Goal: Task Accomplishment & Management: Manage account settings

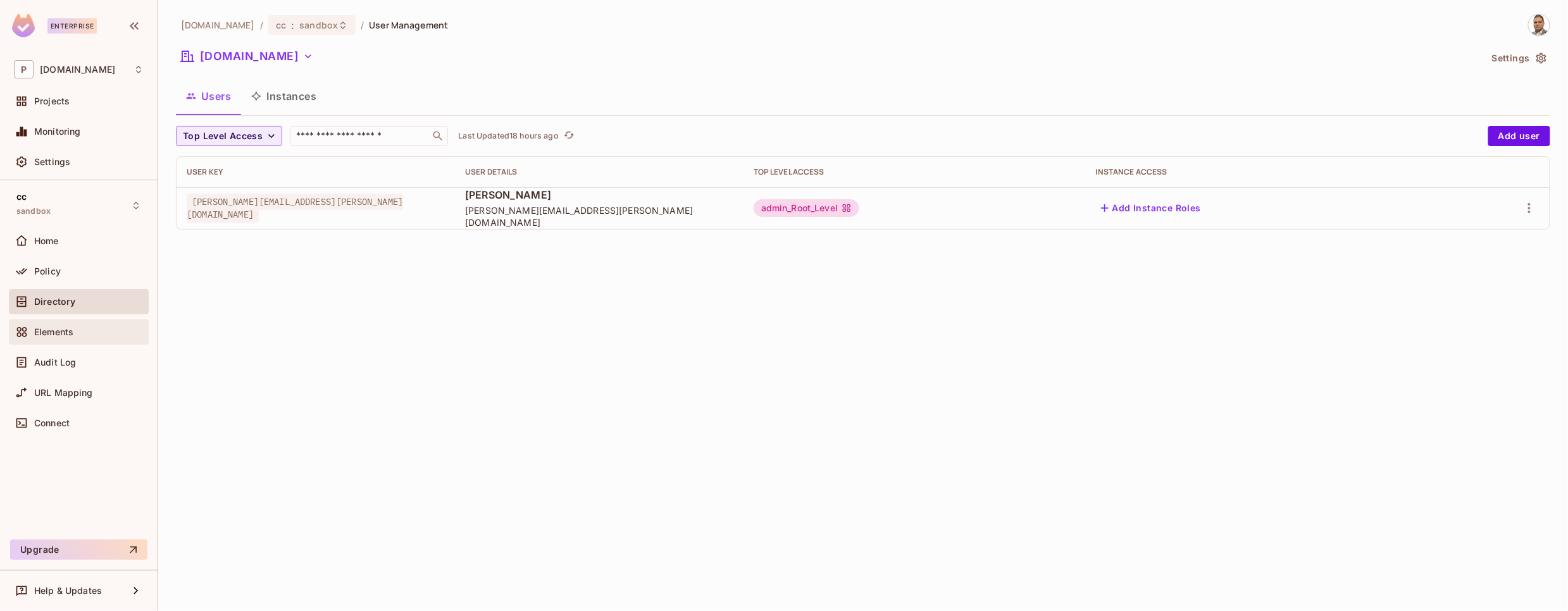
click at [64, 334] on span "Elements" at bounding box center [54, 333] width 40 height 11
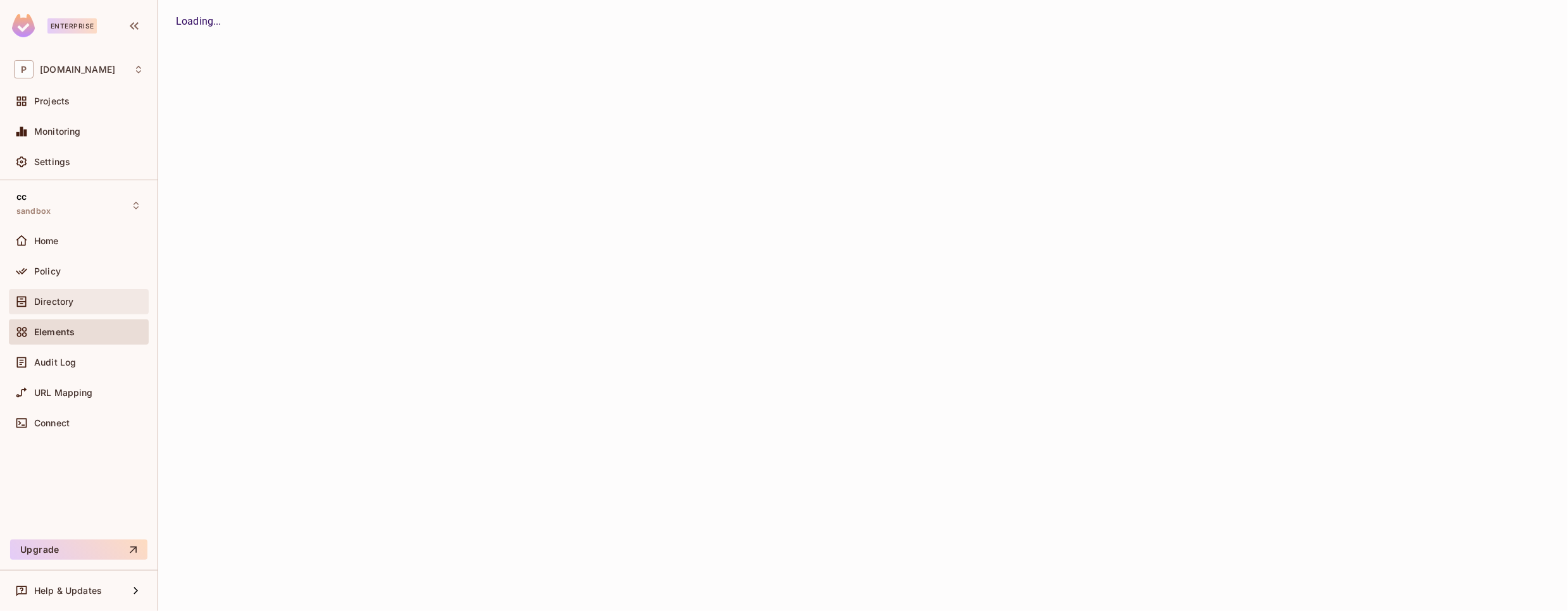
click at [54, 300] on span "Directory" at bounding box center [54, 302] width 40 height 11
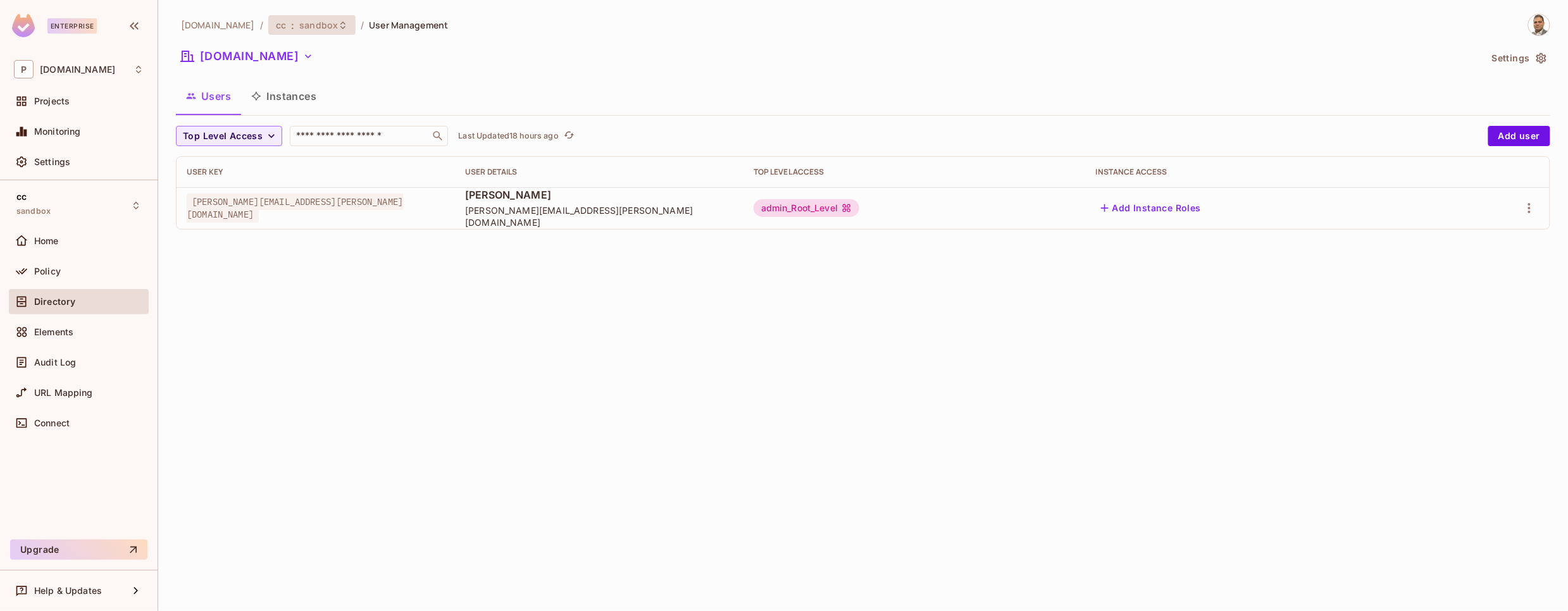
click at [299, 24] on span "sandbox" at bounding box center [319, 25] width 39 height 12
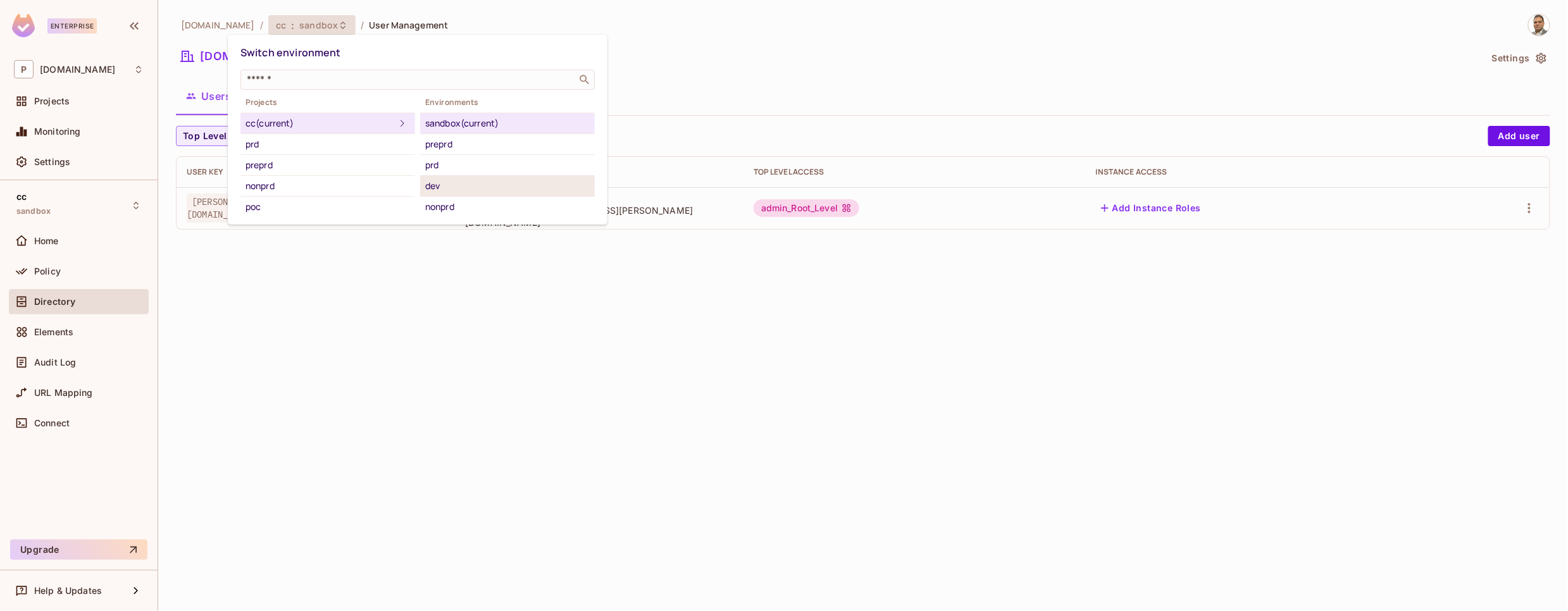
click at [463, 183] on div "dev" at bounding box center [507, 185] width 164 height 15
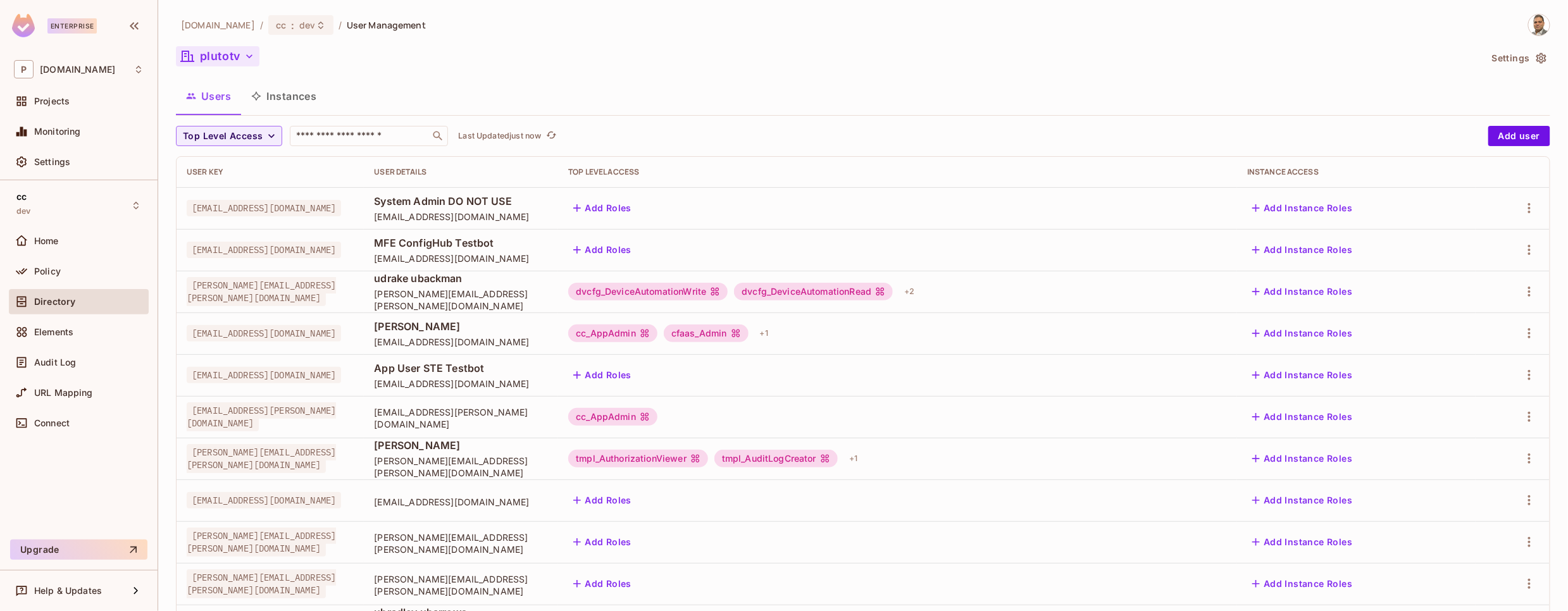
click at [255, 58] on icon "button" at bounding box center [249, 56] width 12 height 12
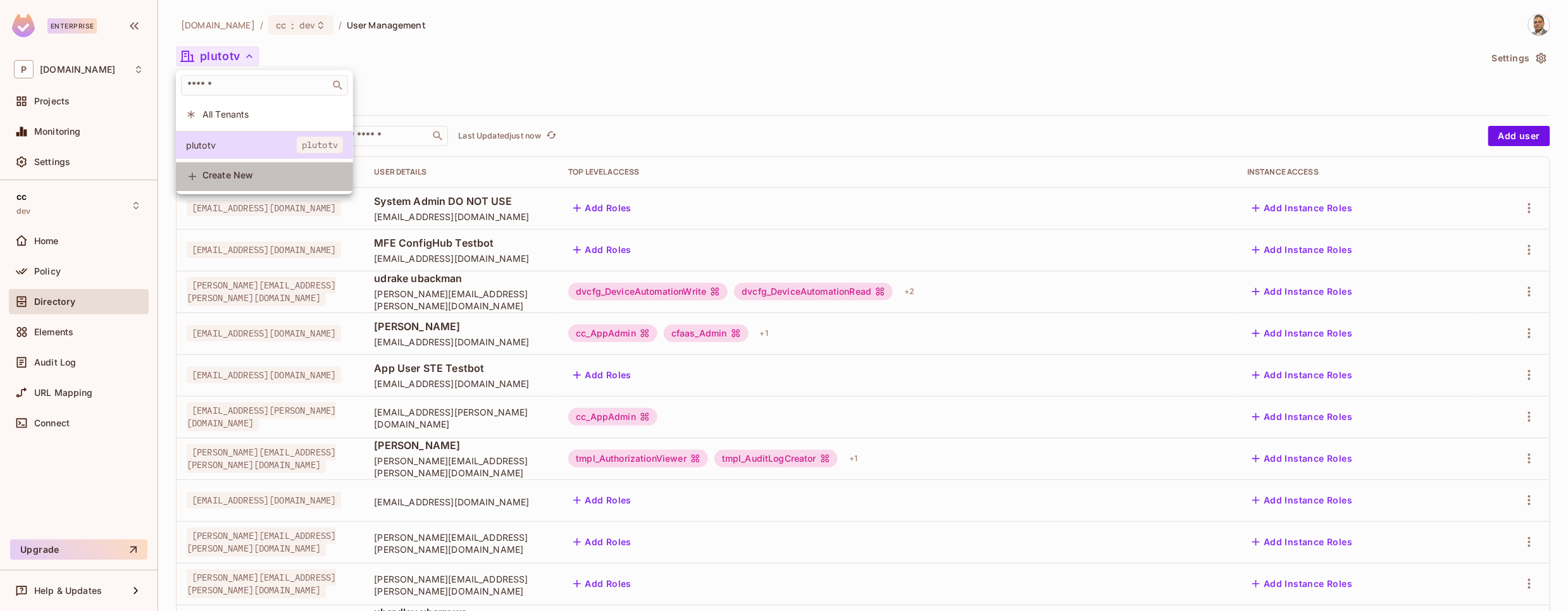
click at [246, 170] on span "Create New" at bounding box center [273, 176] width 140 height 11
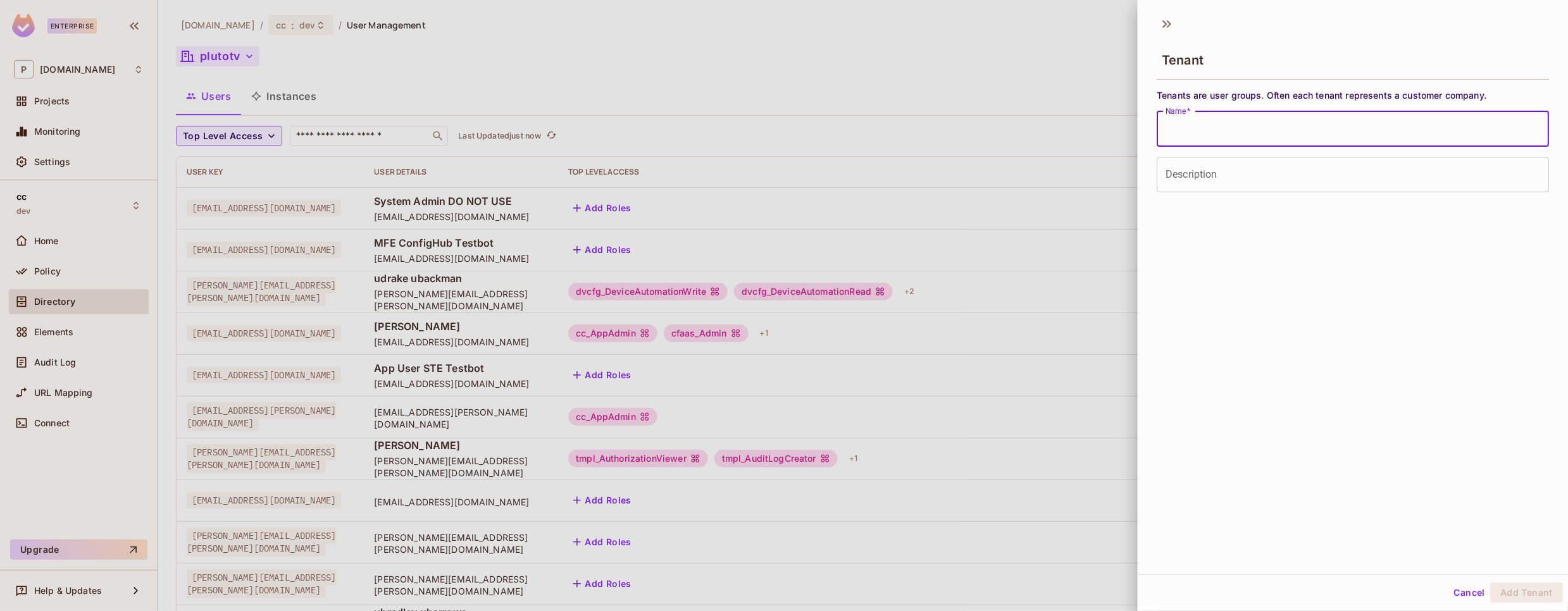
click at [1327, 133] on input "Name   *" at bounding box center [1353, 129] width 392 height 35
type input "*********"
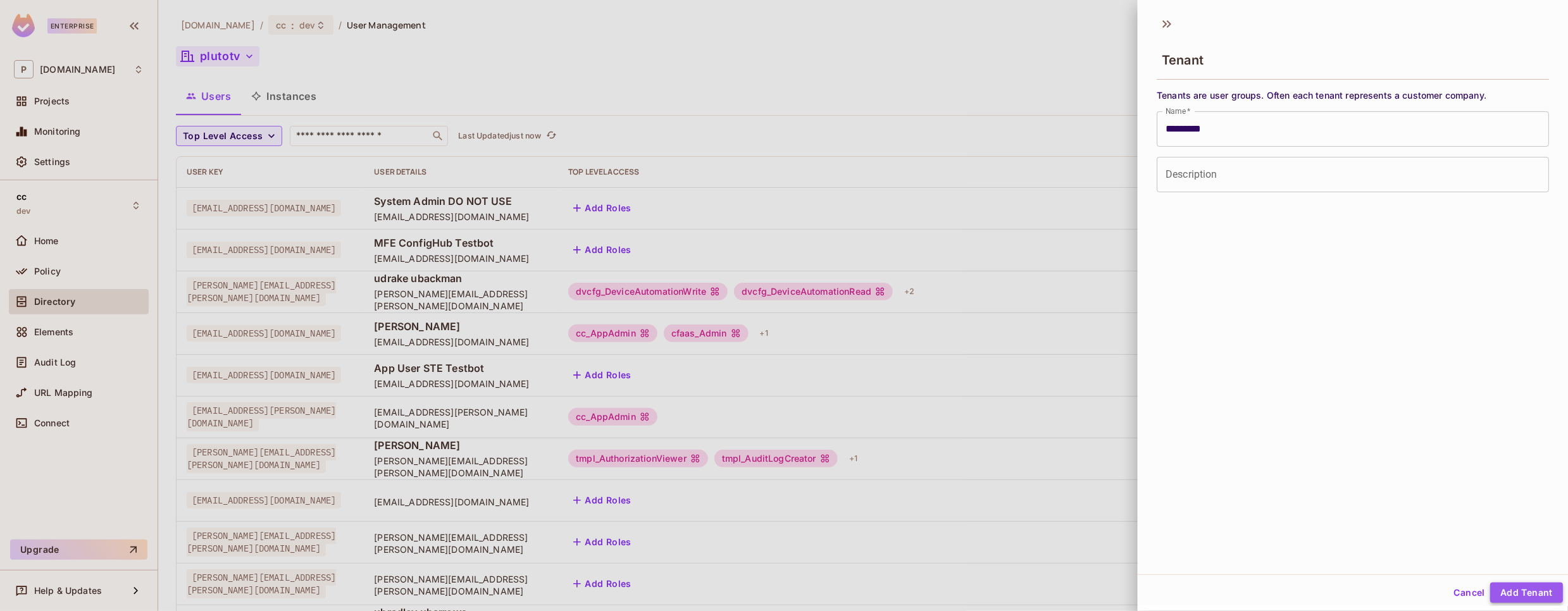
click at [1514, 593] on button "Add Tenant" at bounding box center [1527, 593] width 73 height 20
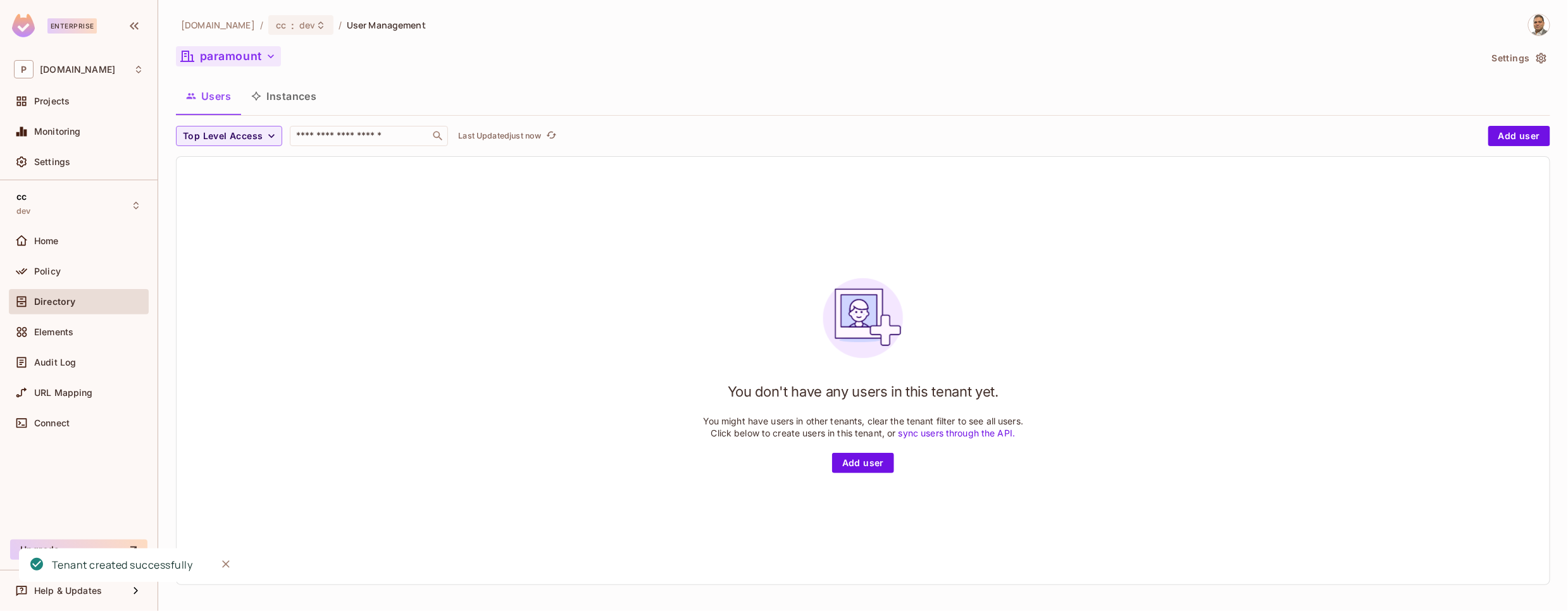
click at [268, 55] on icon "button" at bounding box center [270, 56] width 12 height 12
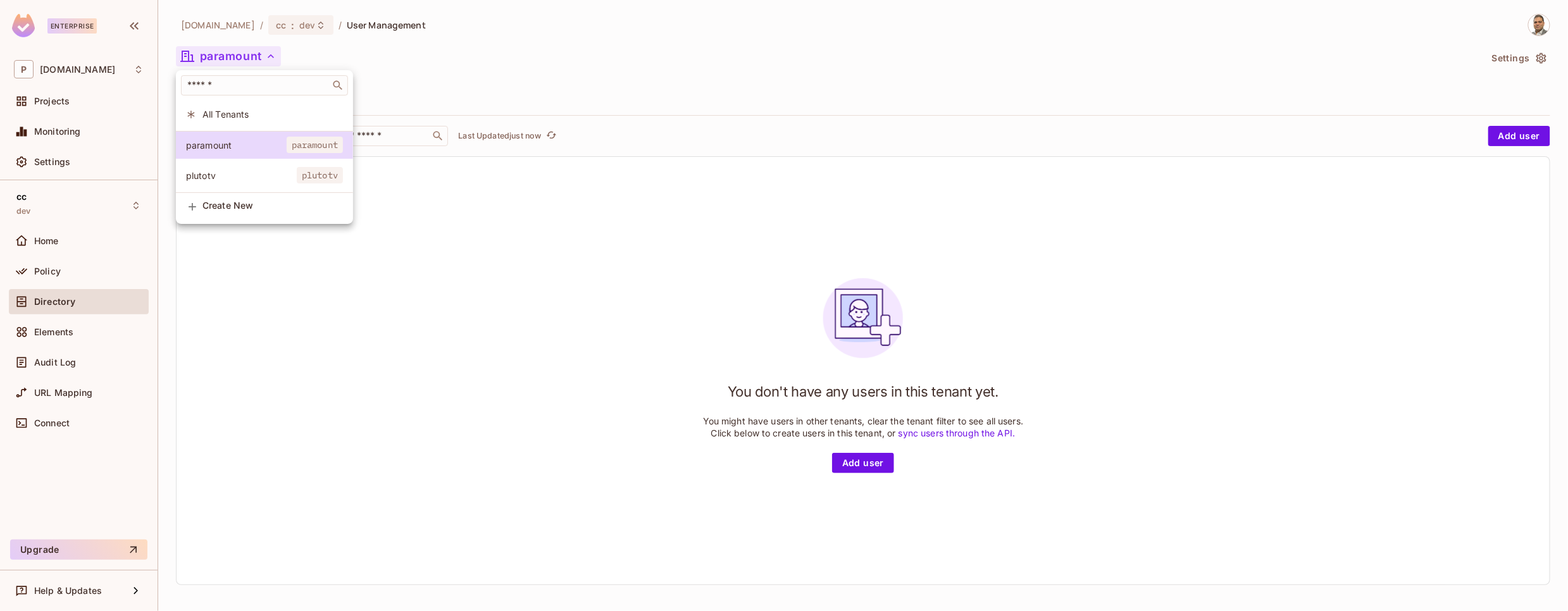
click at [234, 210] on span "Create New" at bounding box center [273, 206] width 140 height 11
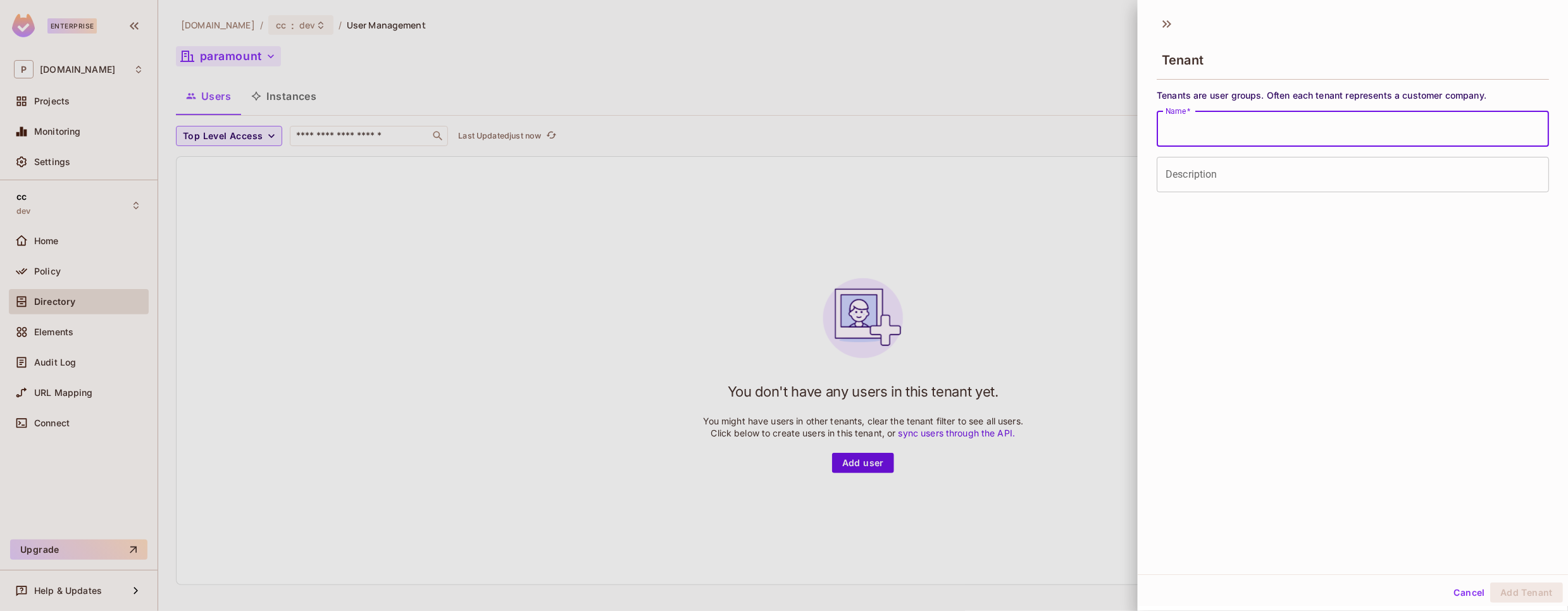
click at [1226, 126] on input "Name   *" at bounding box center [1353, 129] width 392 height 35
type input "*********"
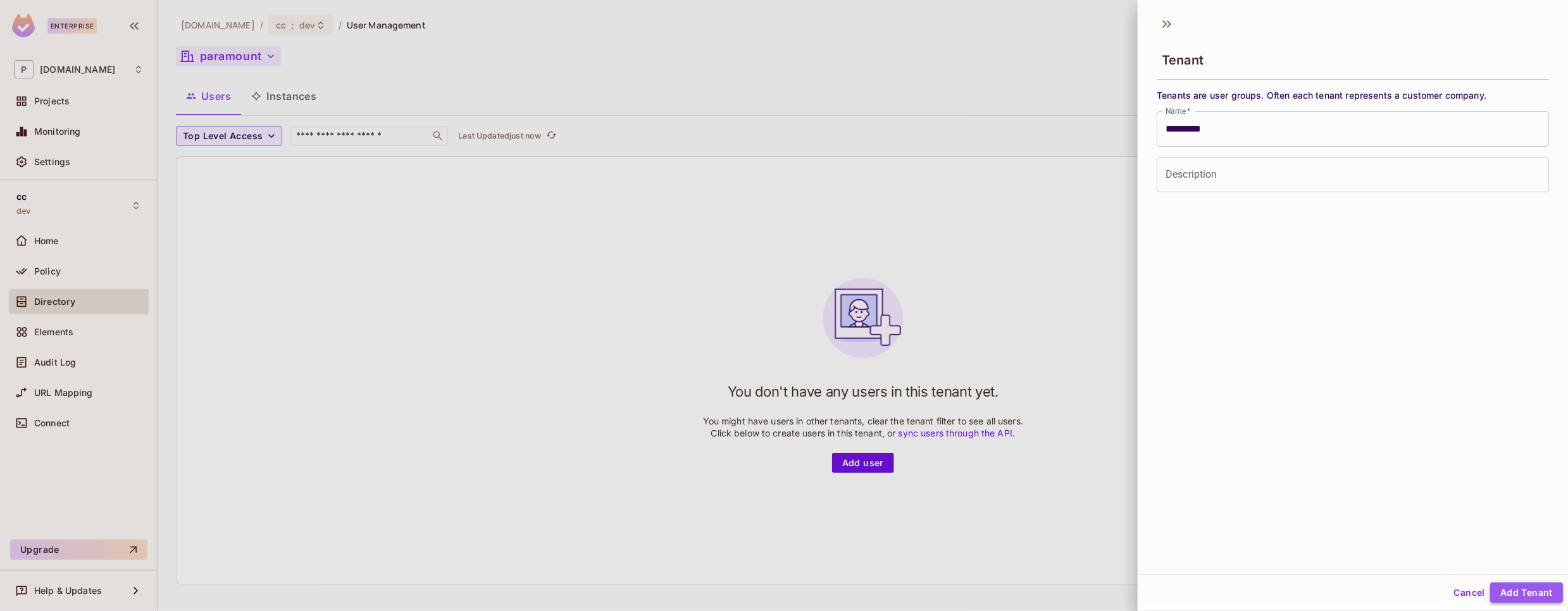
click at [1515, 591] on button "Add Tenant" at bounding box center [1527, 593] width 73 height 20
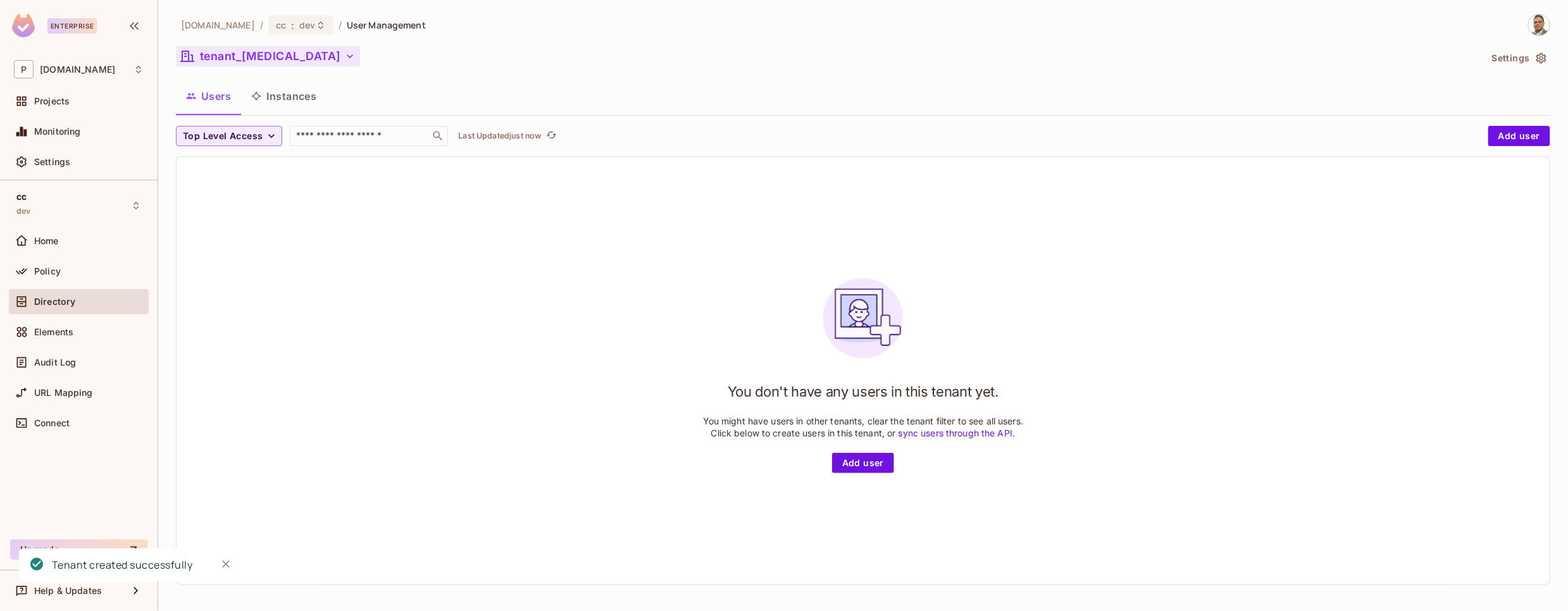
click at [343, 54] on icon "button" at bounding box center [349, 56] width 12 height 12
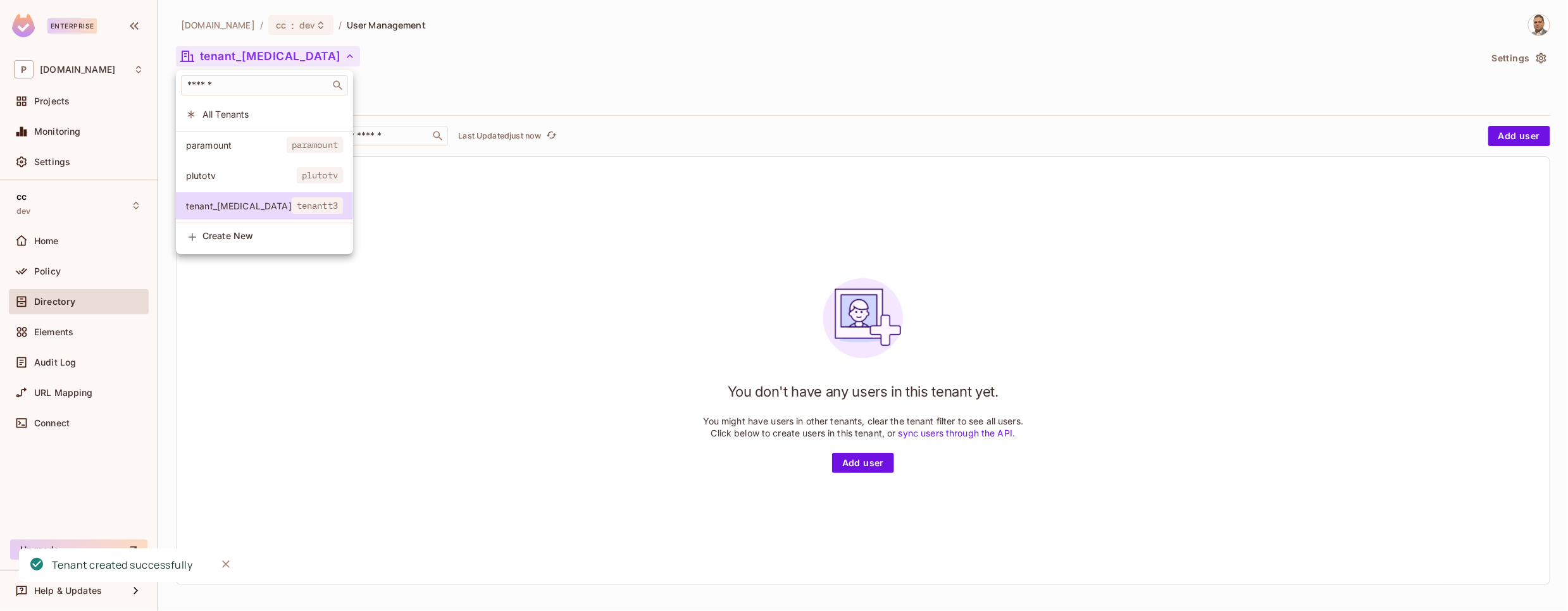
click at [216, 172] on span "plutotv" at bounding box center [241, 176] width 111 height 12
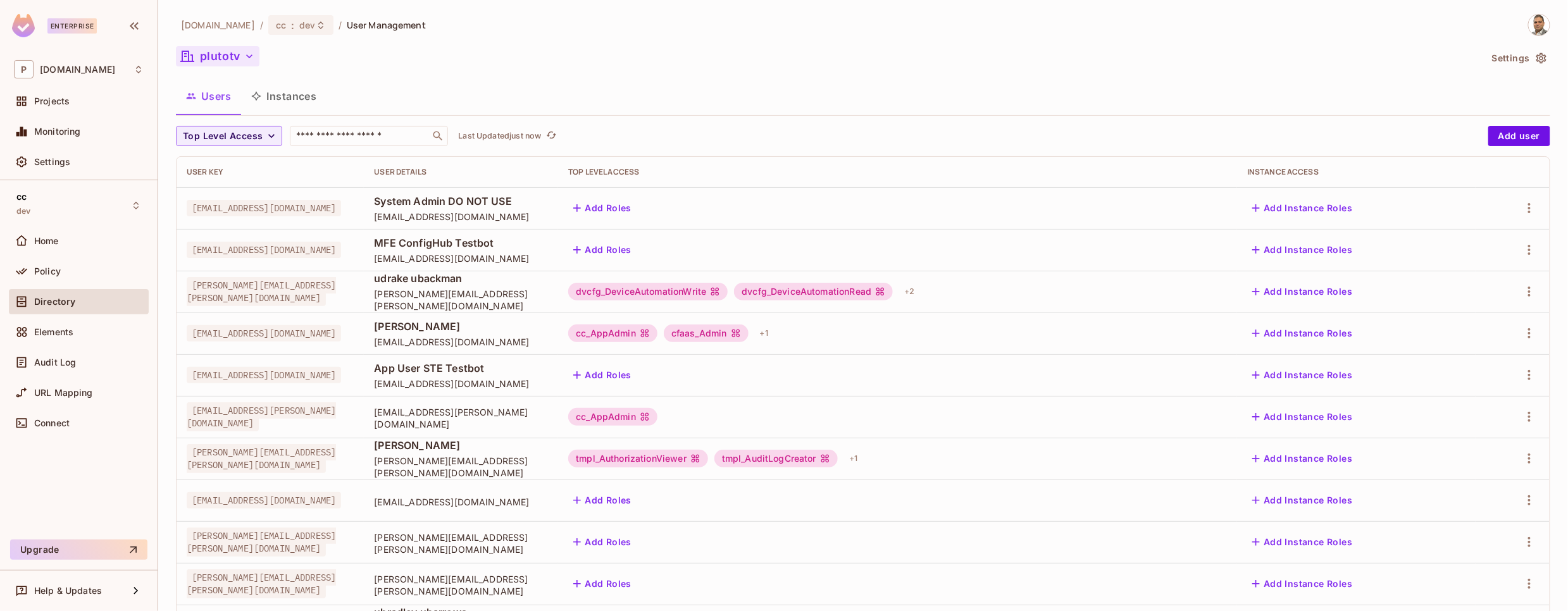
click at [247, 57] on icon "button" at bounding box center [249, 56] width 12 height 12
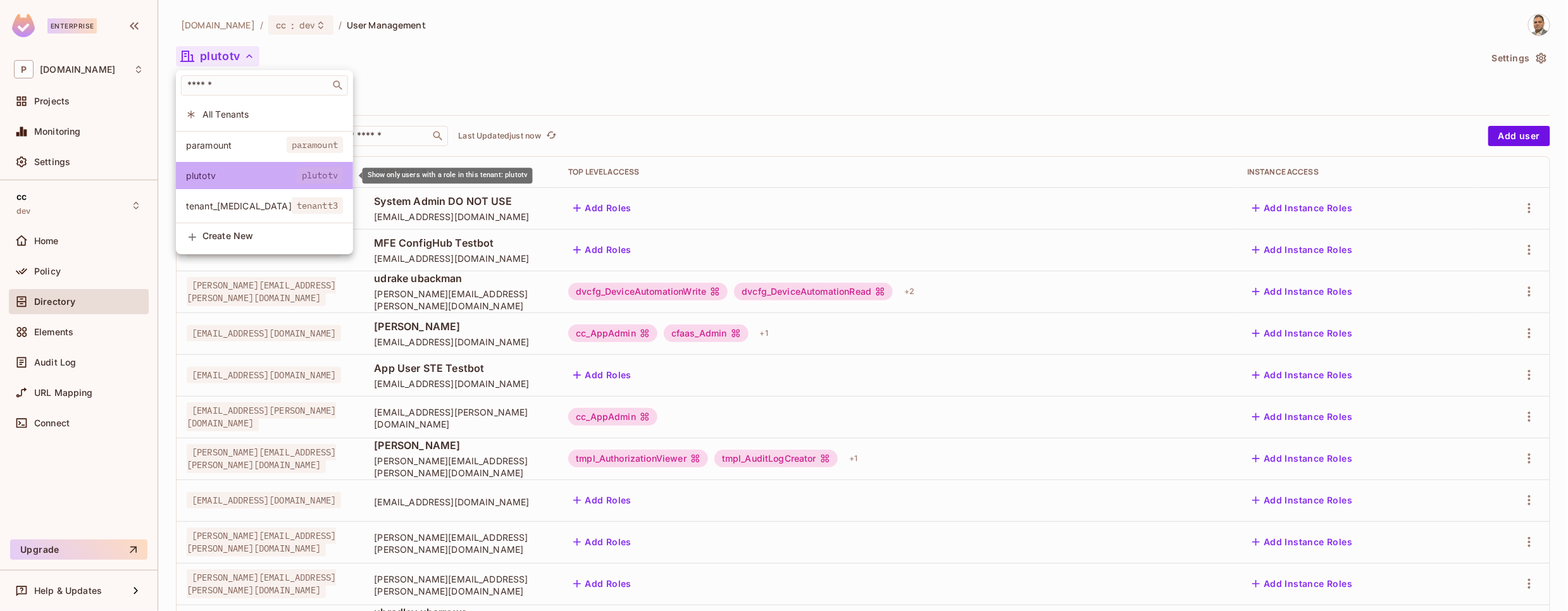
click at [251, 165] on li "plutotv plutotv" at bounding box center [264, 176] width 177 height 27
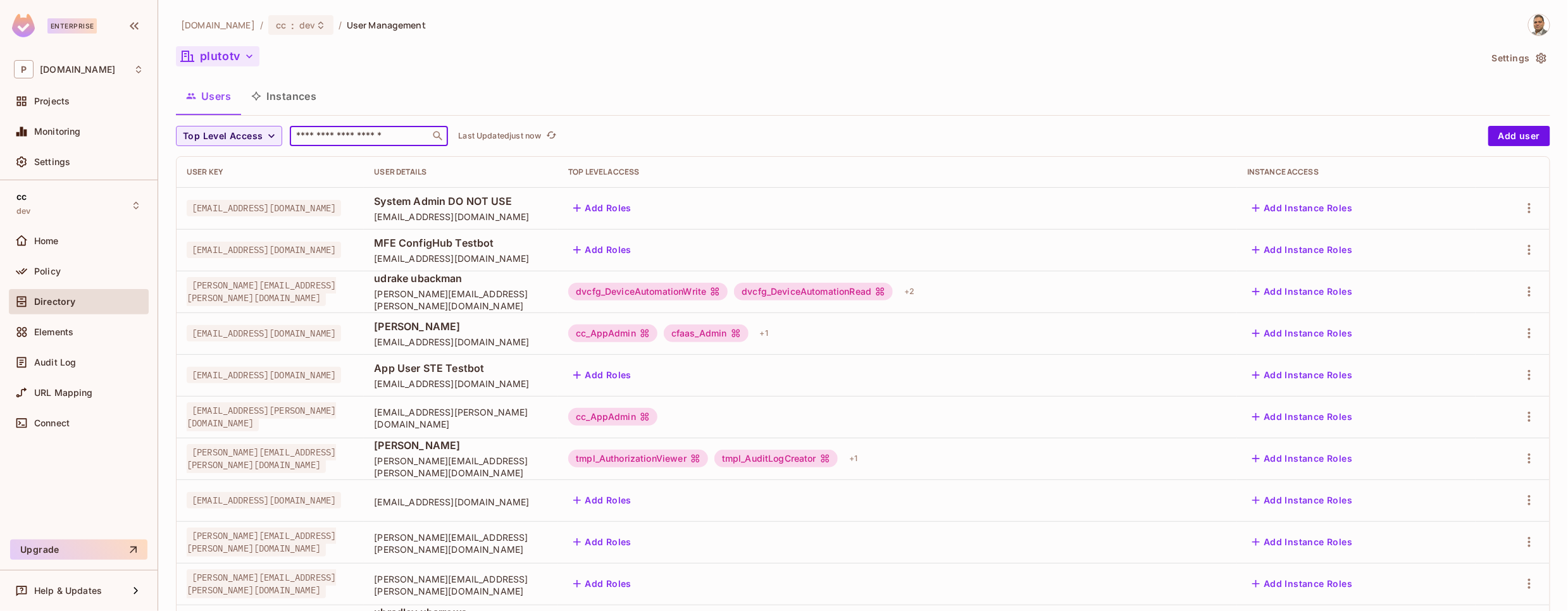
click at [320, 140] on input "text" at bounding box center [359, 136] width 133 height 12
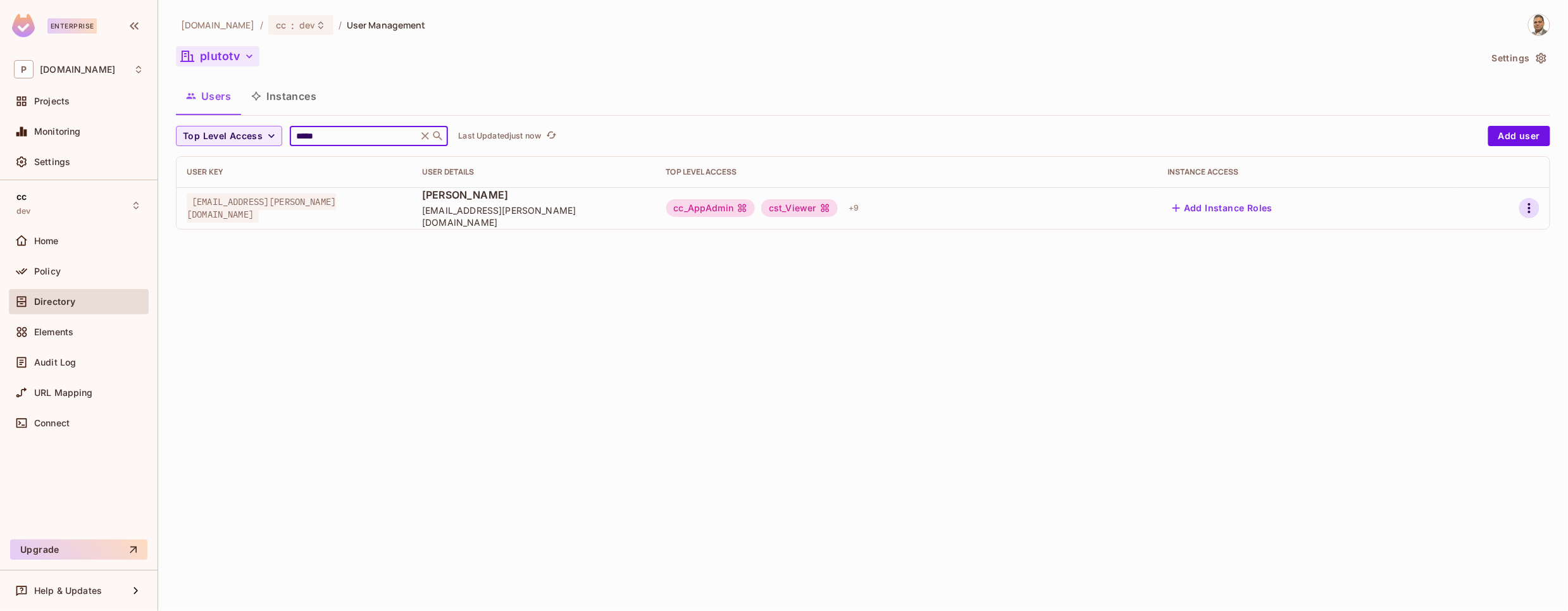
type input "*****"
click at [1529, 208] on icon "button" at bounding box center [1529, 208] width 3 height 11
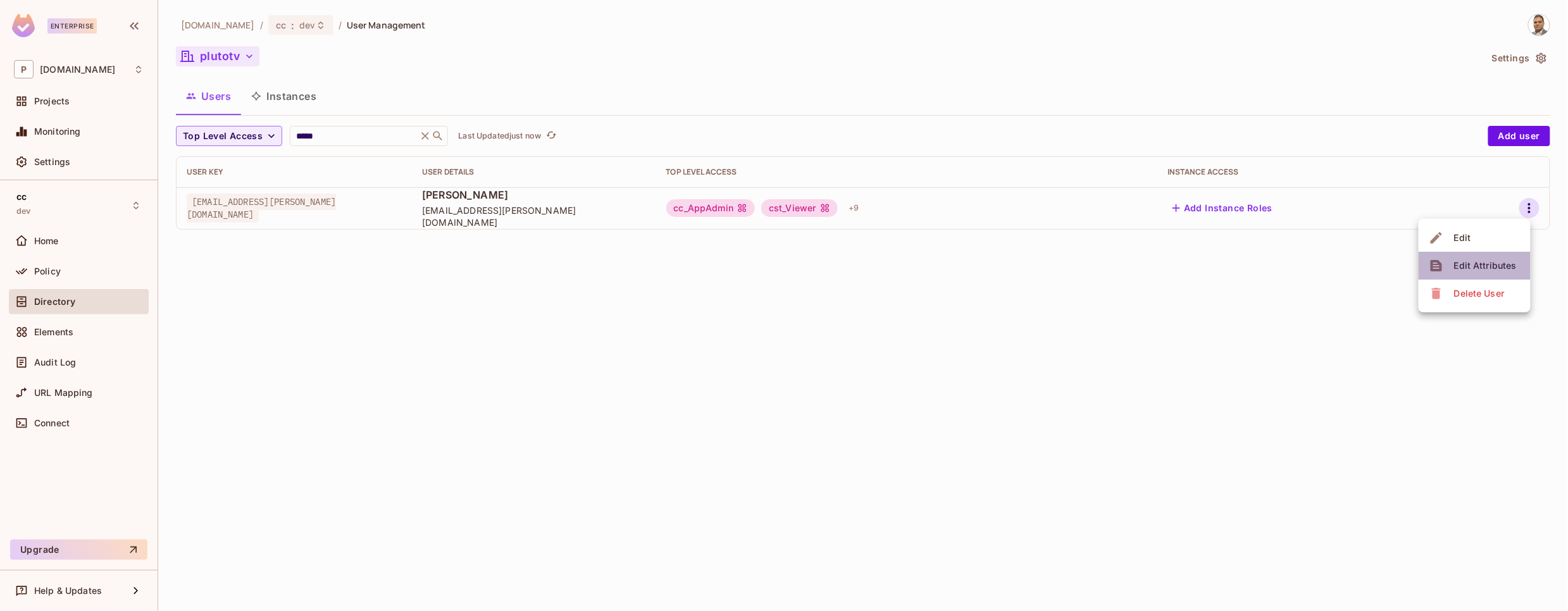
click at [1482, 261] on div "Edit Attributes" at bounding box center [1485, 266] width 62 height 12
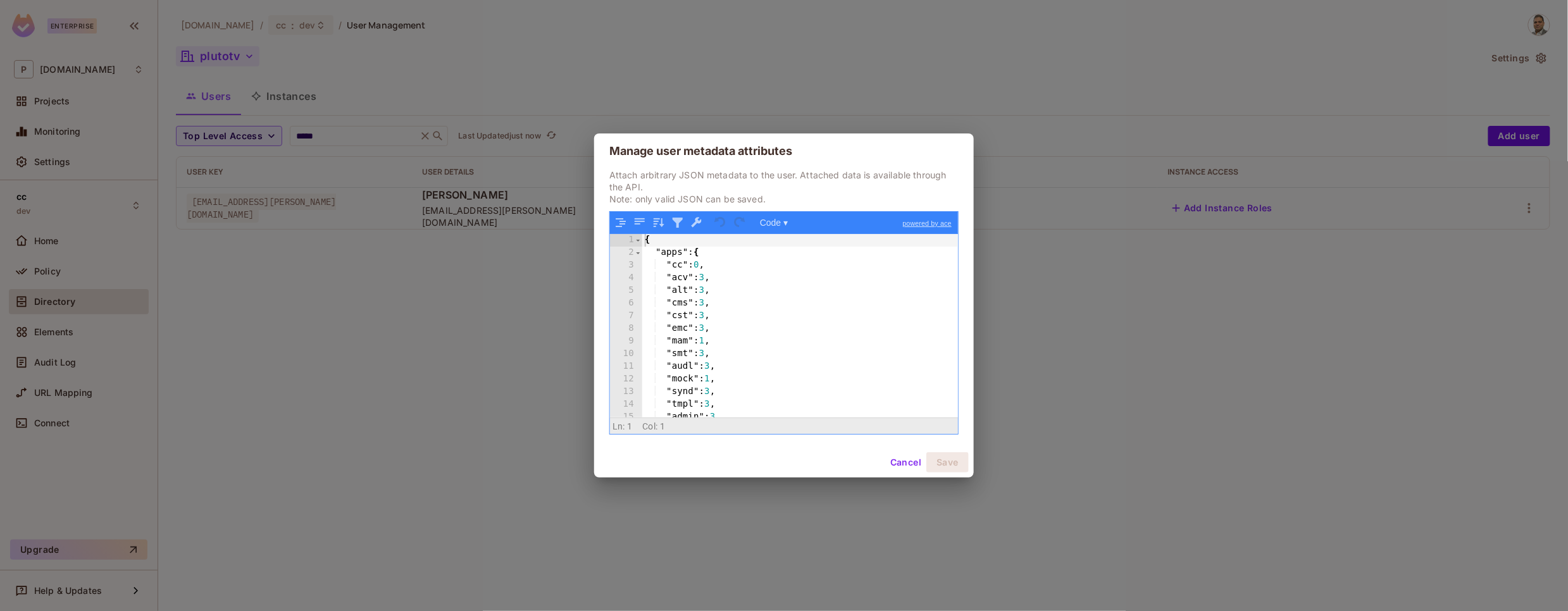
click at [899, 359] on div "{ "apps" : { "cc" : 0 , "acv" : 3 , "alt" : 3 , "cms" : 3 , "cst" : 3 , "emc" :…" at bounding box center [801, 339] width 316 height 209
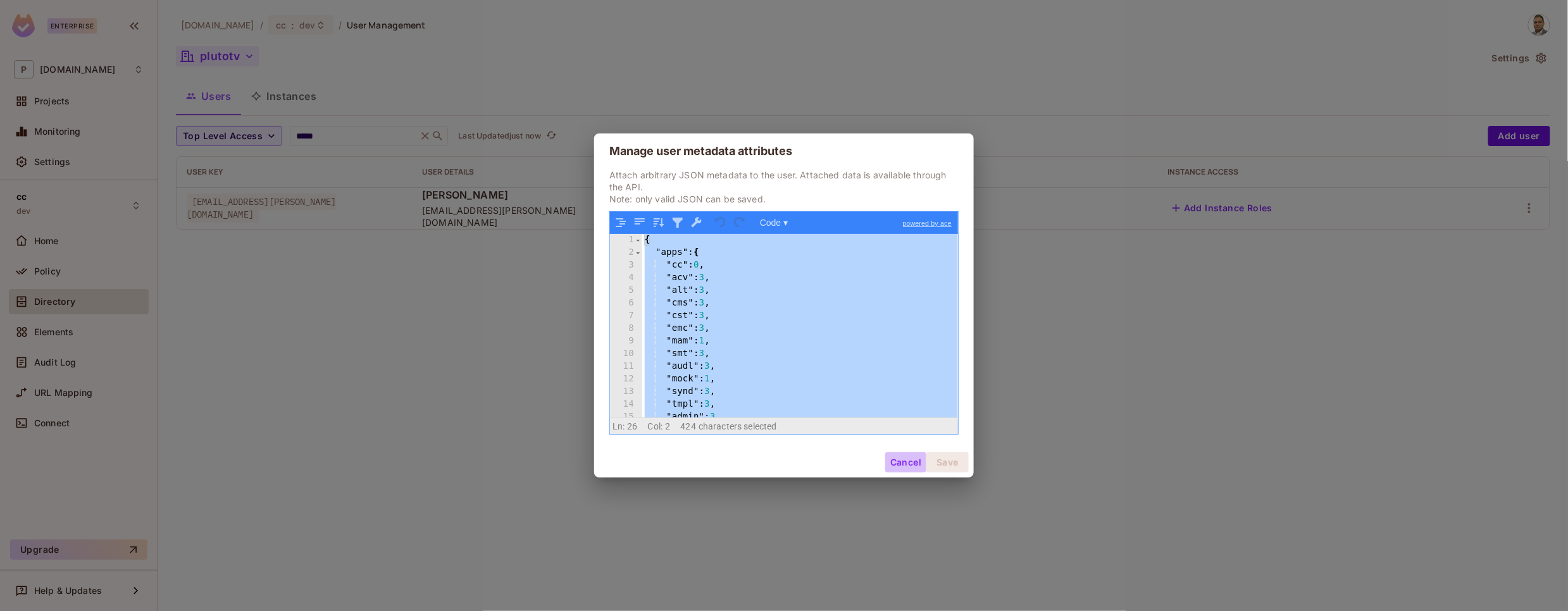
click at [897, 462] on button "Cancel" at bounding box center [906, 462] width 41 height 20
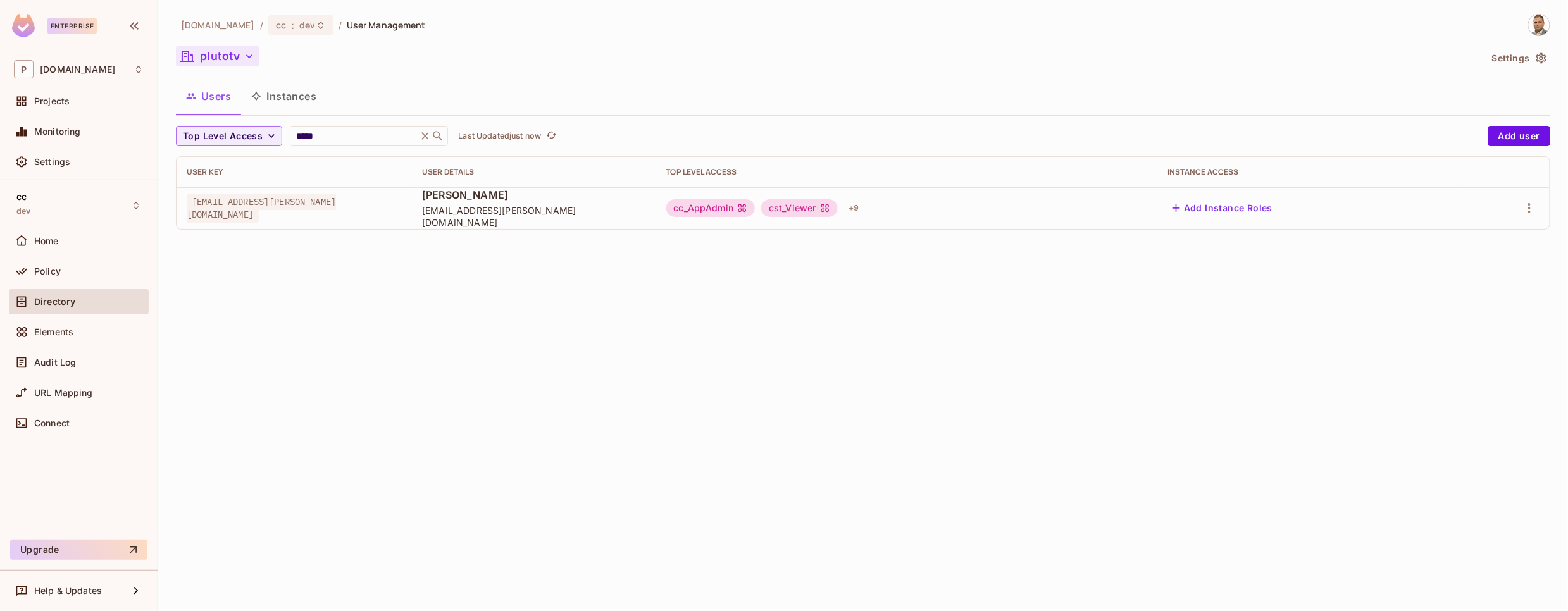
click at [252, 53] on icon "button" at bounding box center [249, 56] width 12 height 12
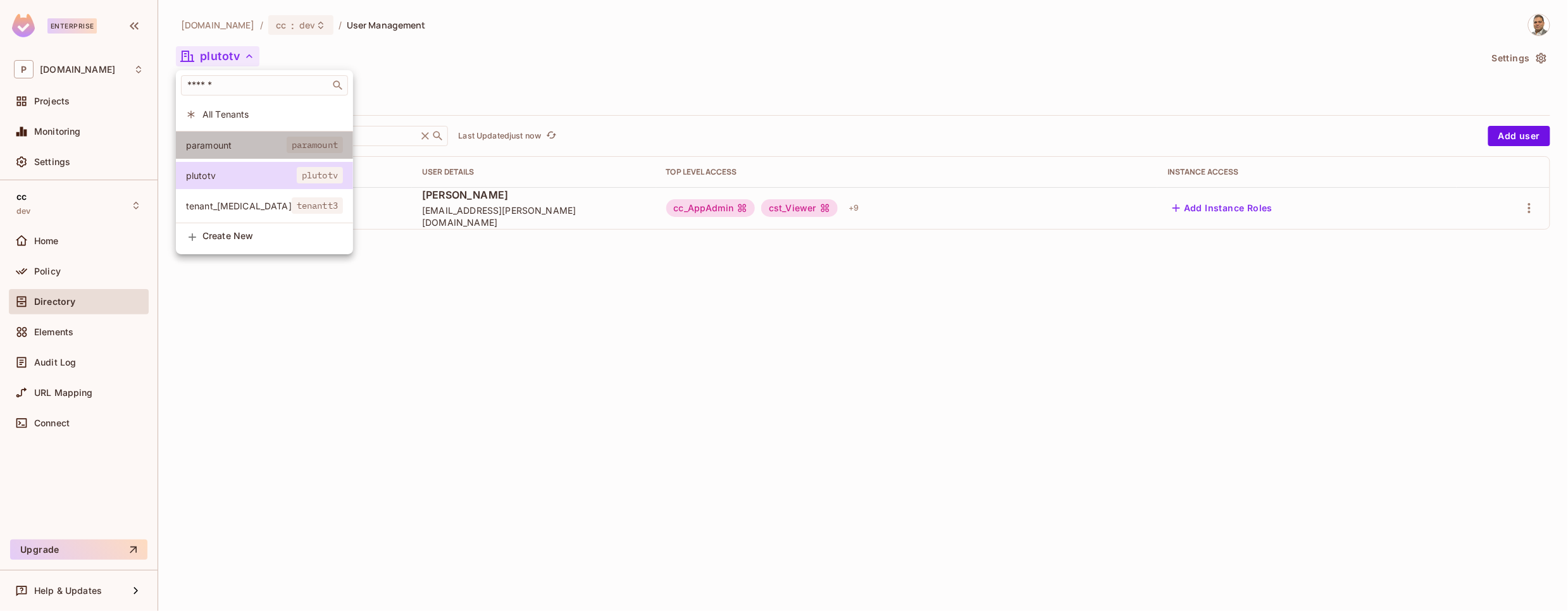
click at [241, 137] on li "paramount paramount" at bounding box center [264, 145] width 177 height 27
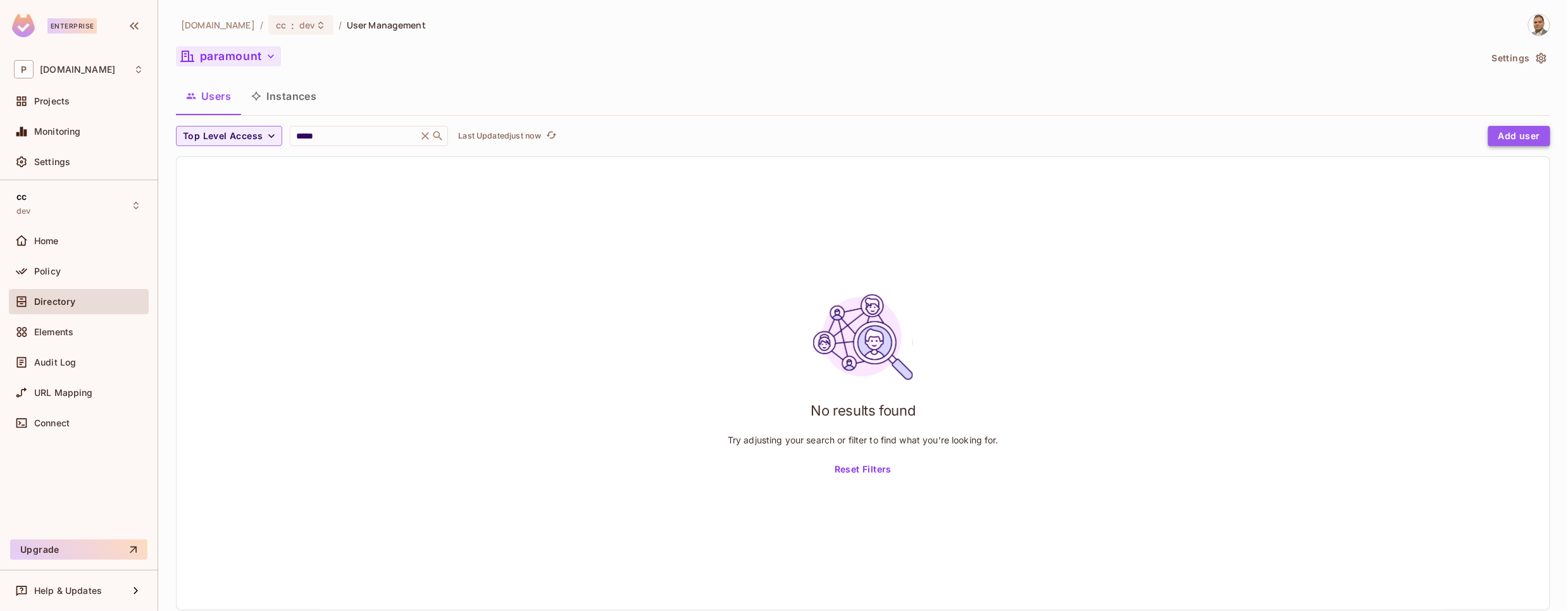
click at [1528, 133] on button "Add user" at bounding box center [1520, 135] width 62 height 20
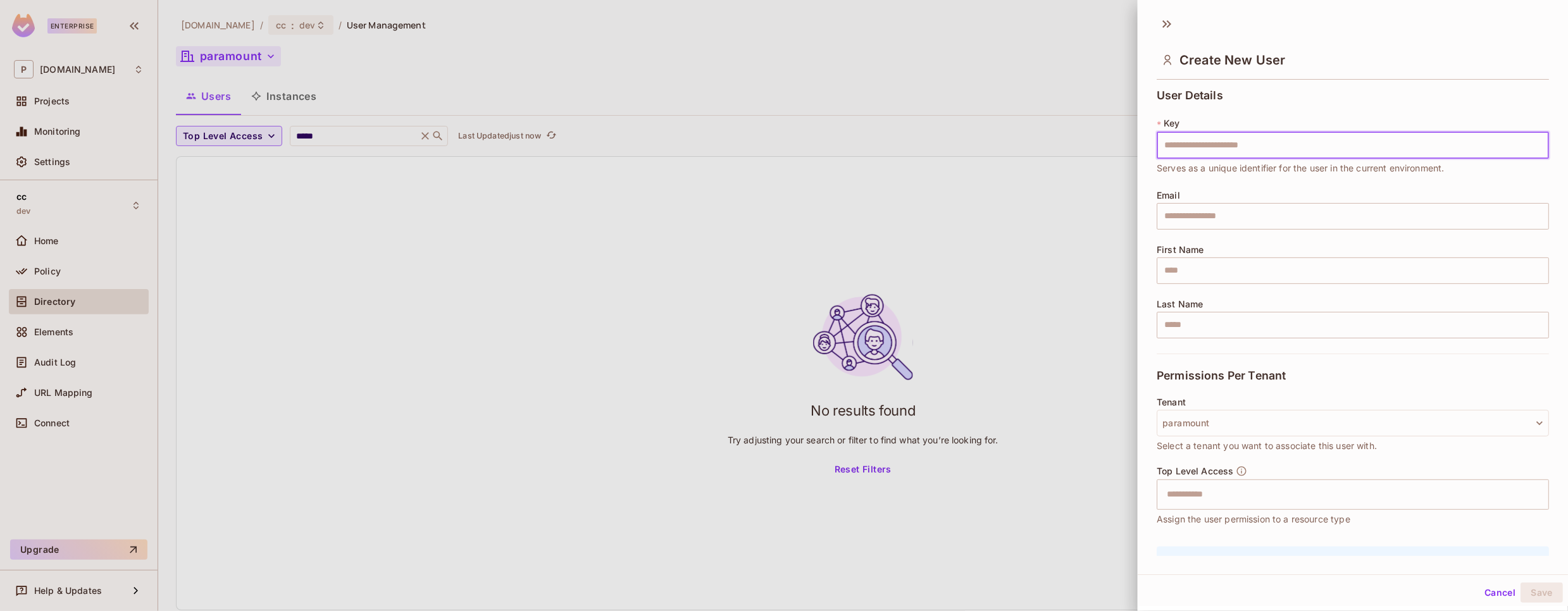
click at [1214, 150] on input "text" at bounding box center [1353, 146] width 392 height 26
type input "**********"
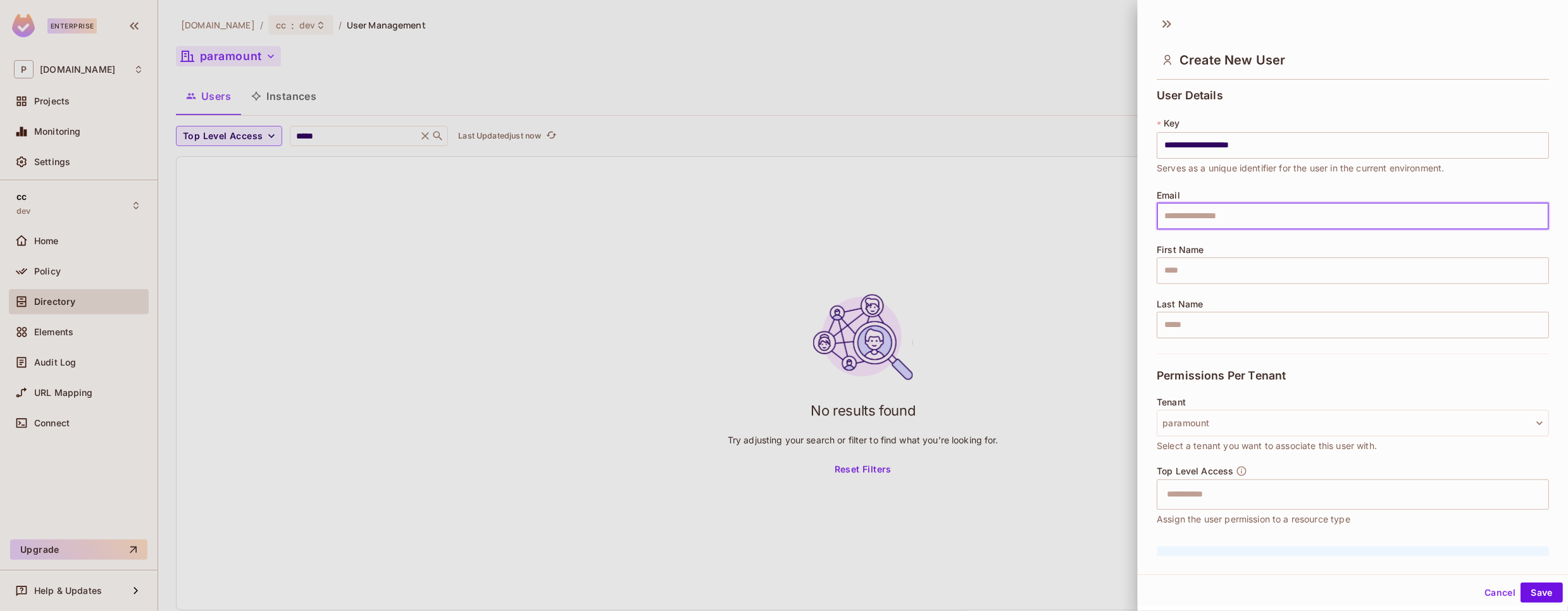
click at [1262, 208] on input "text" at bounding box center [1353, 216] width 392 height 26
click at [1251, 219] on input "text" at bounding box center [1353, 216] width 392 height 26
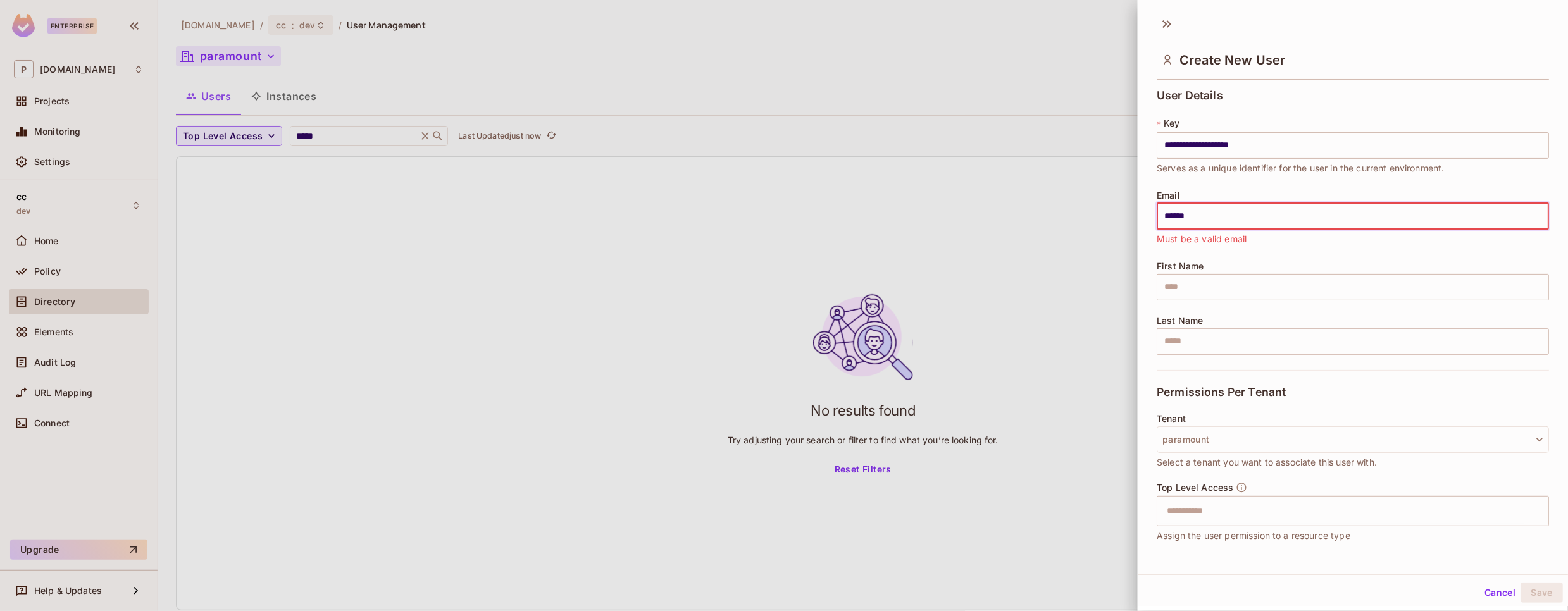
type input "**********"
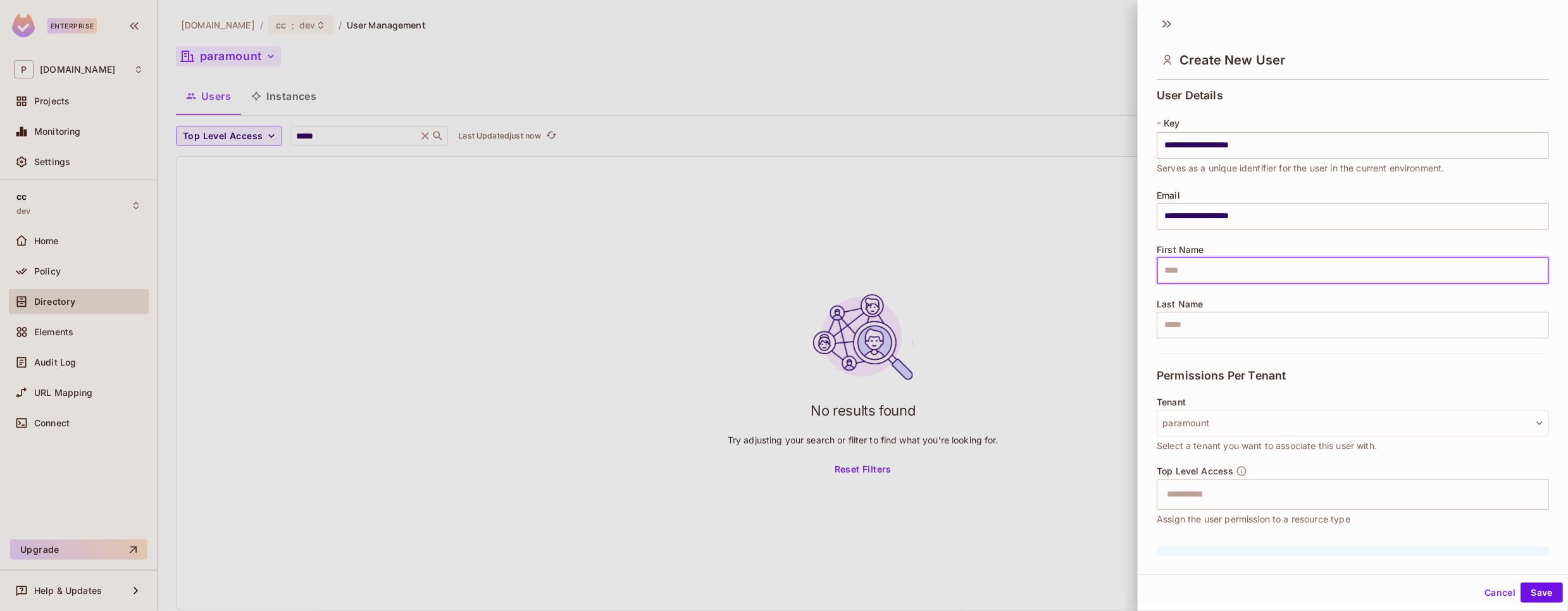
click at [1212, 276] on input "text" at bounding box center [1353, 270] width 392 height 26
type input "*****"
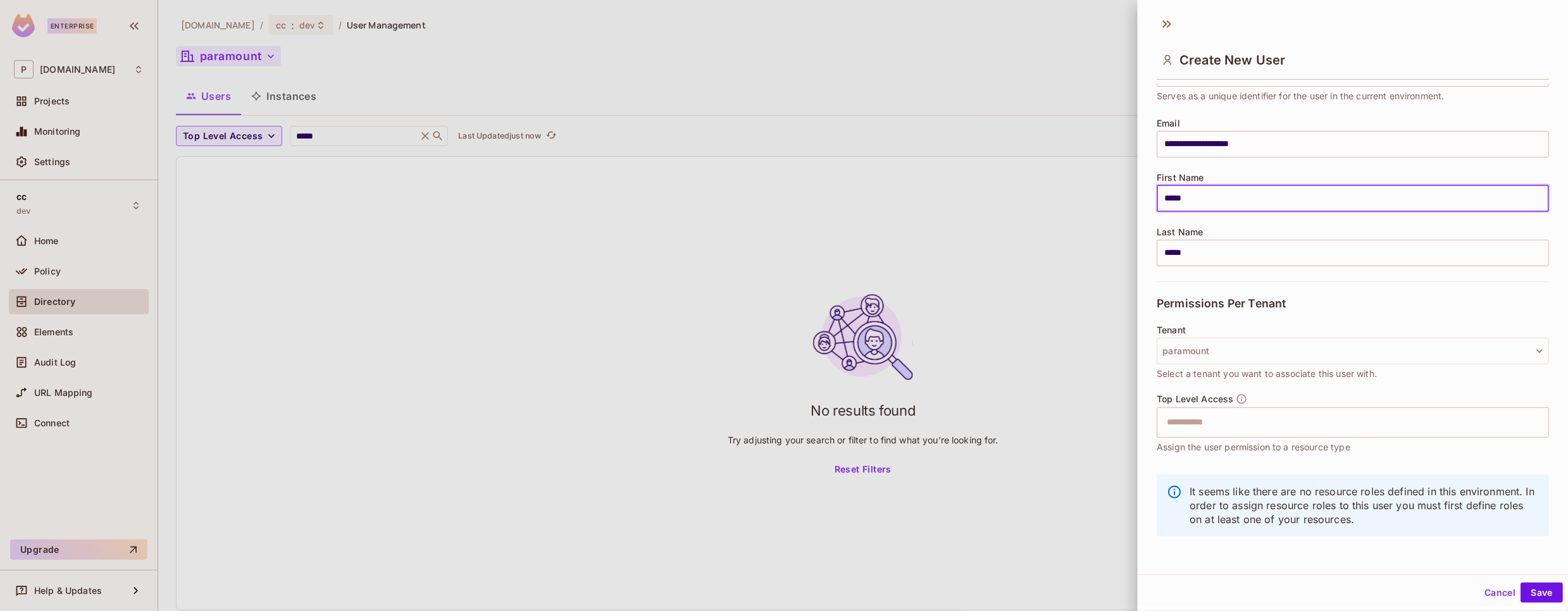
scroll to position [71, 0]
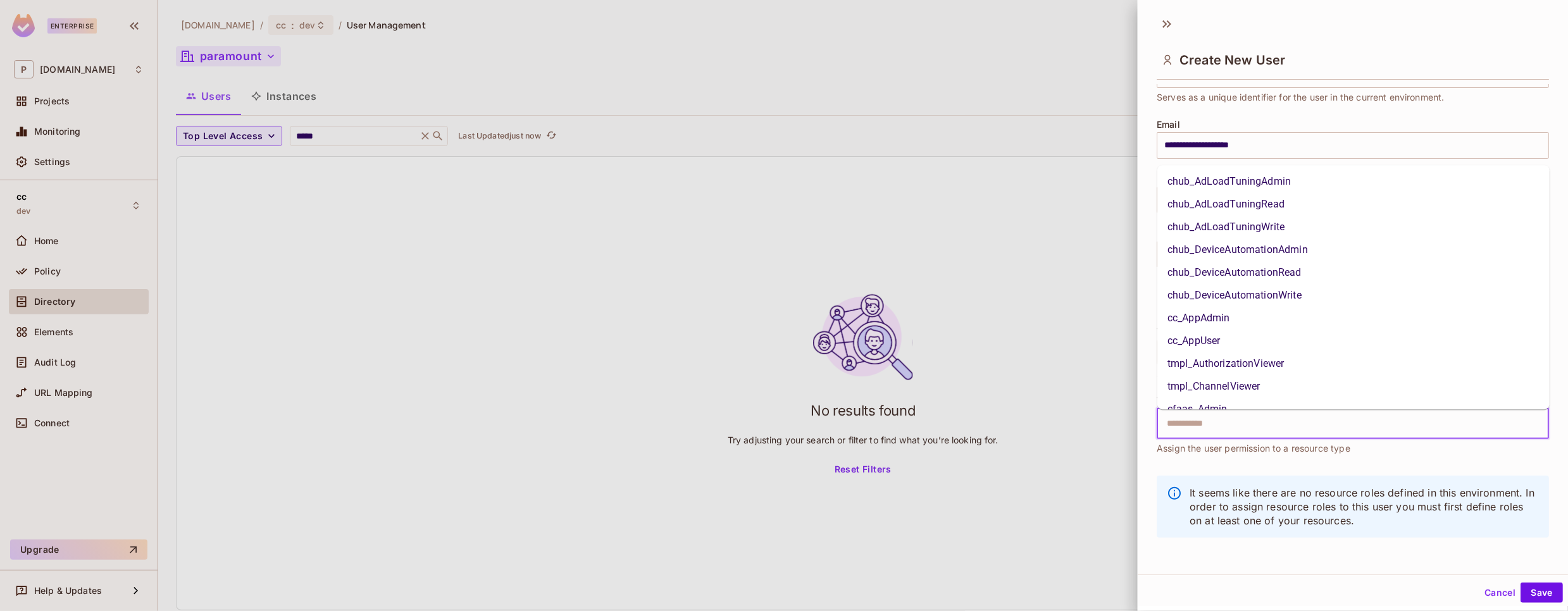
click at [1246, 423] on input "text" at bounding box center [1342, 424] width 365 height 25
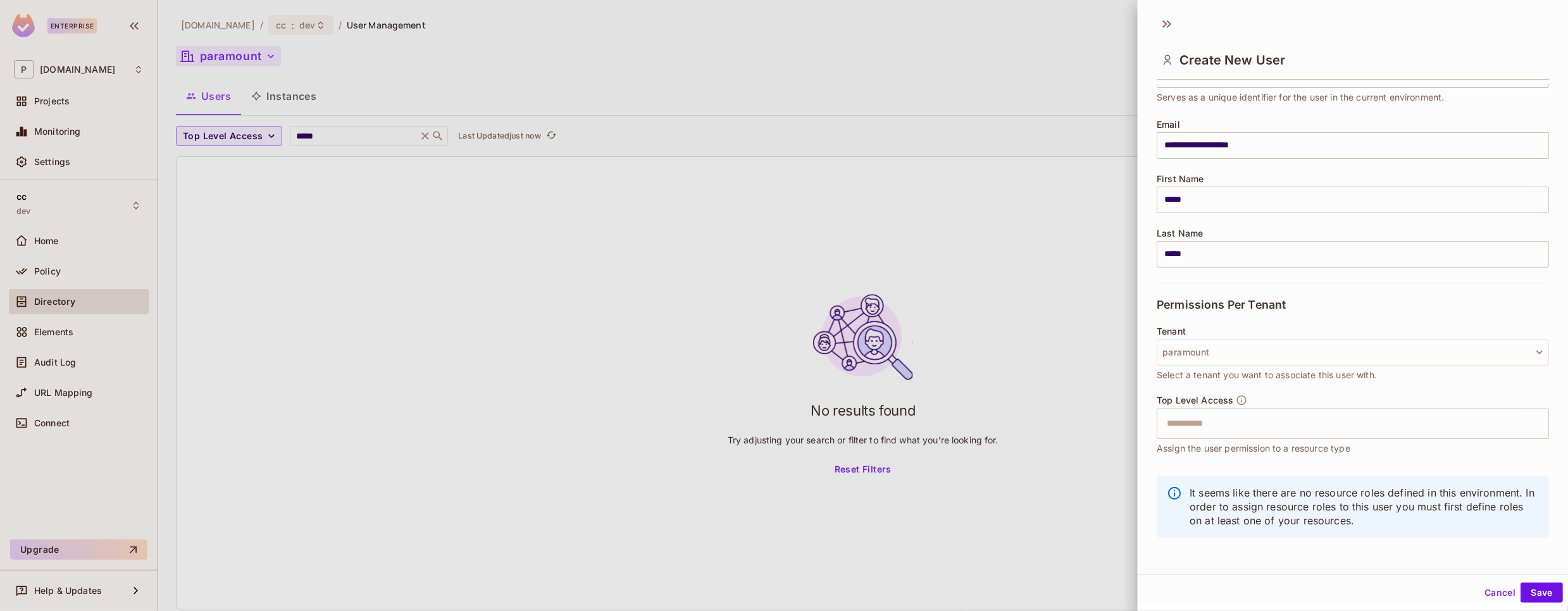
click at [1151, 478] on div "**********" at bounding box center [1353, 320] width 430 height 472
click at [1549, 591] on button "Save" at bounding box center [1542, 593] width 42 height 20
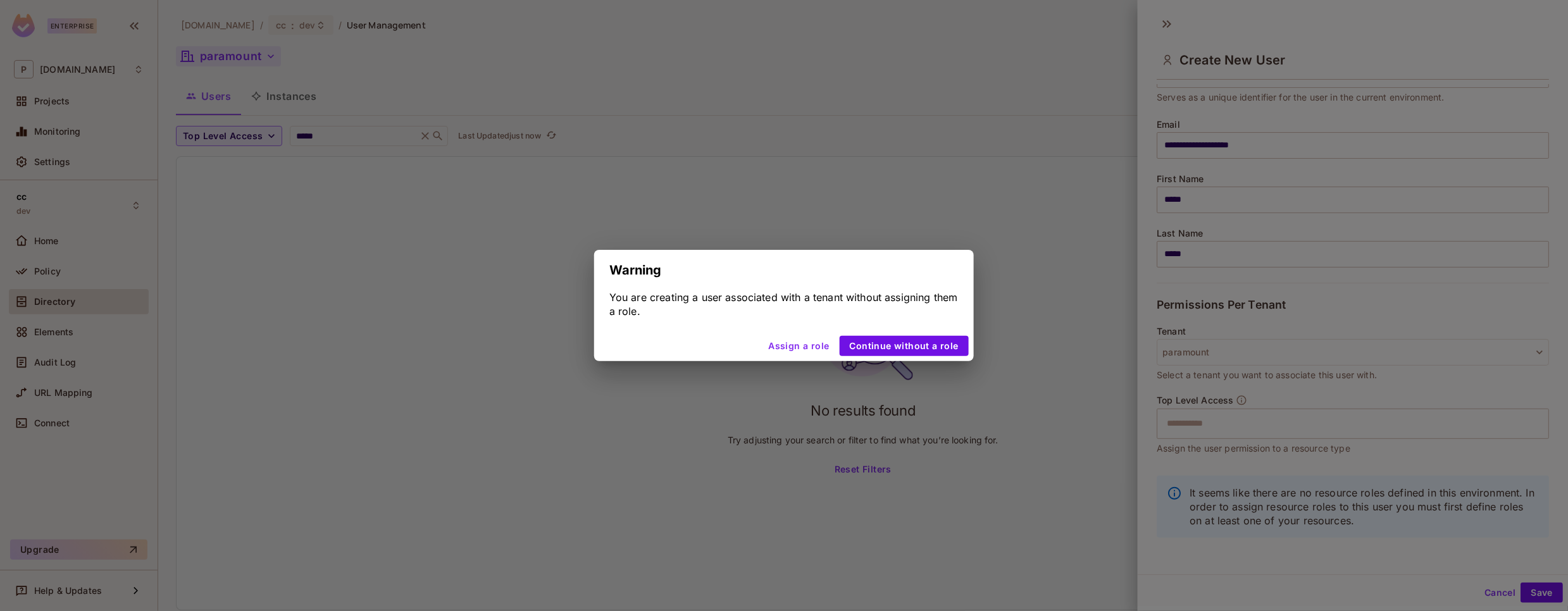
click at [825, 349] on button "Assign a role" at bounding box center [799, 346] width 71 height 20
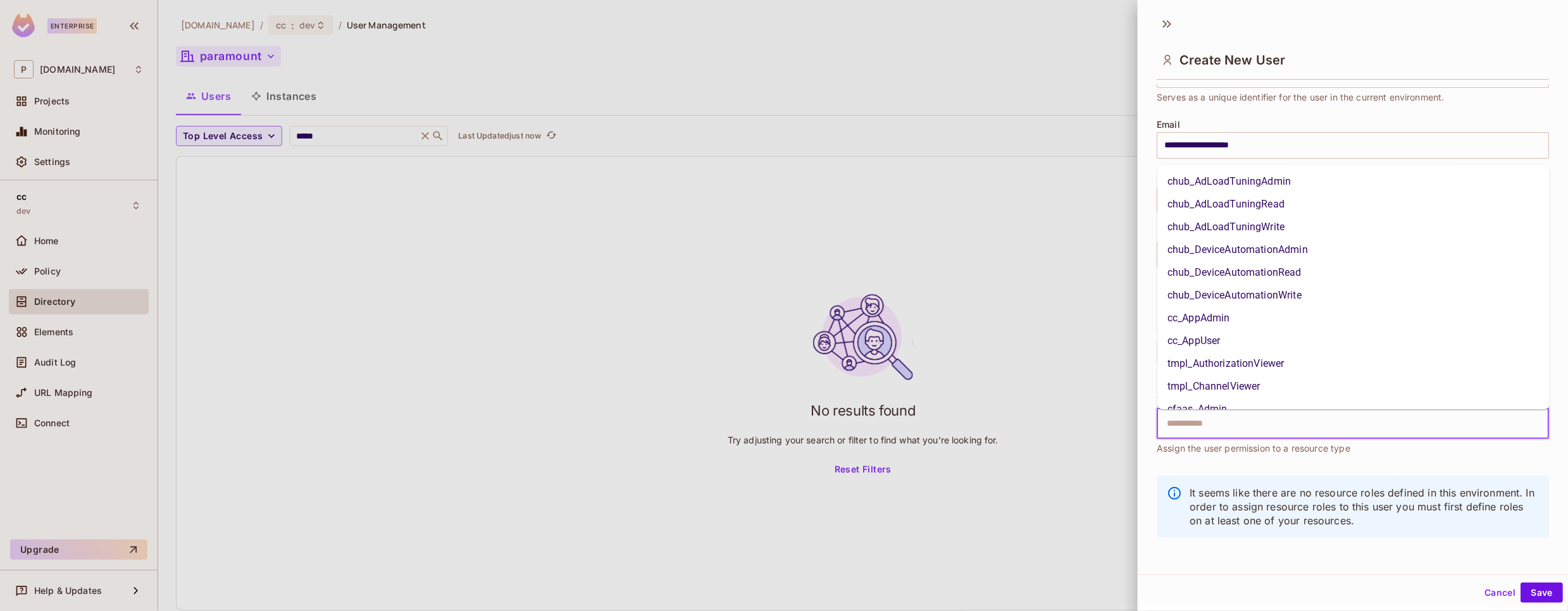
click at [1263, 428] on input "text" at bounding box center [1342, 424] width 365 height 25
click at [1233, 365] on li "tmpl_AuthorizationViewer" at bounding box center [1354, 364] width 392 height 23
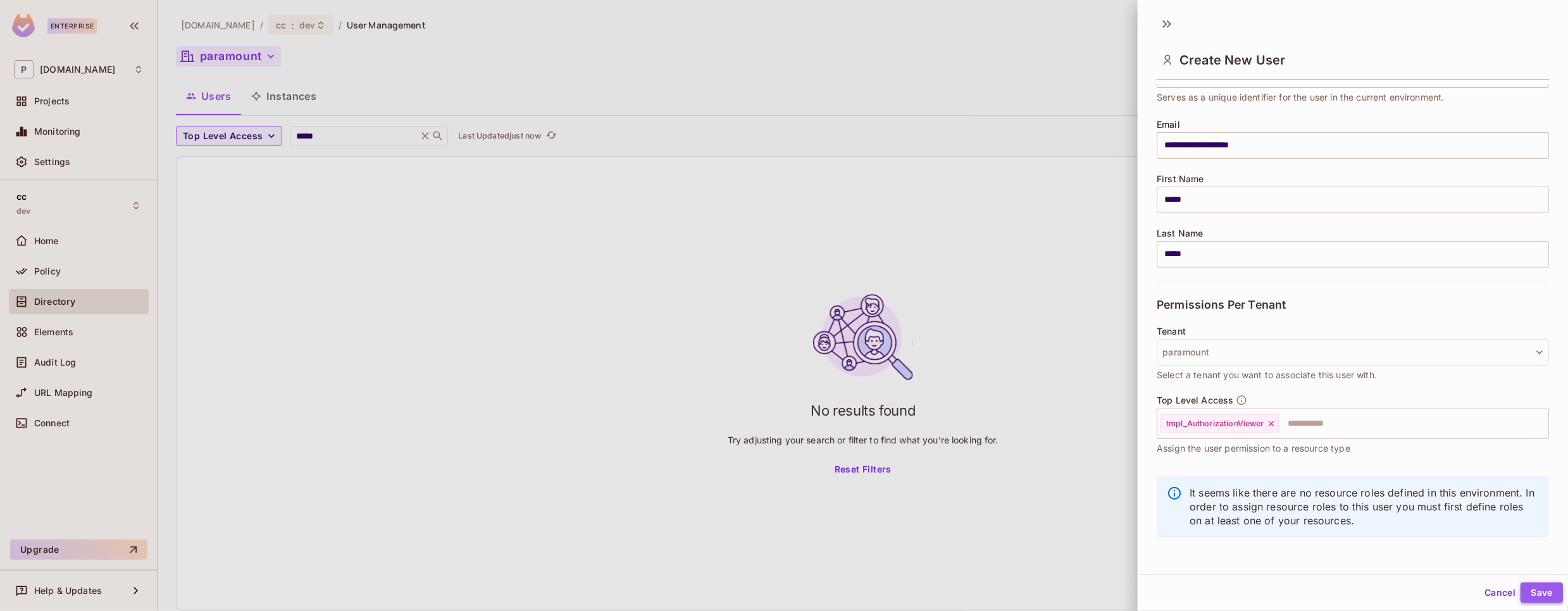
click at [1529, 595] on button "Save" at bounding box center [1542, 593] width 42 height 20
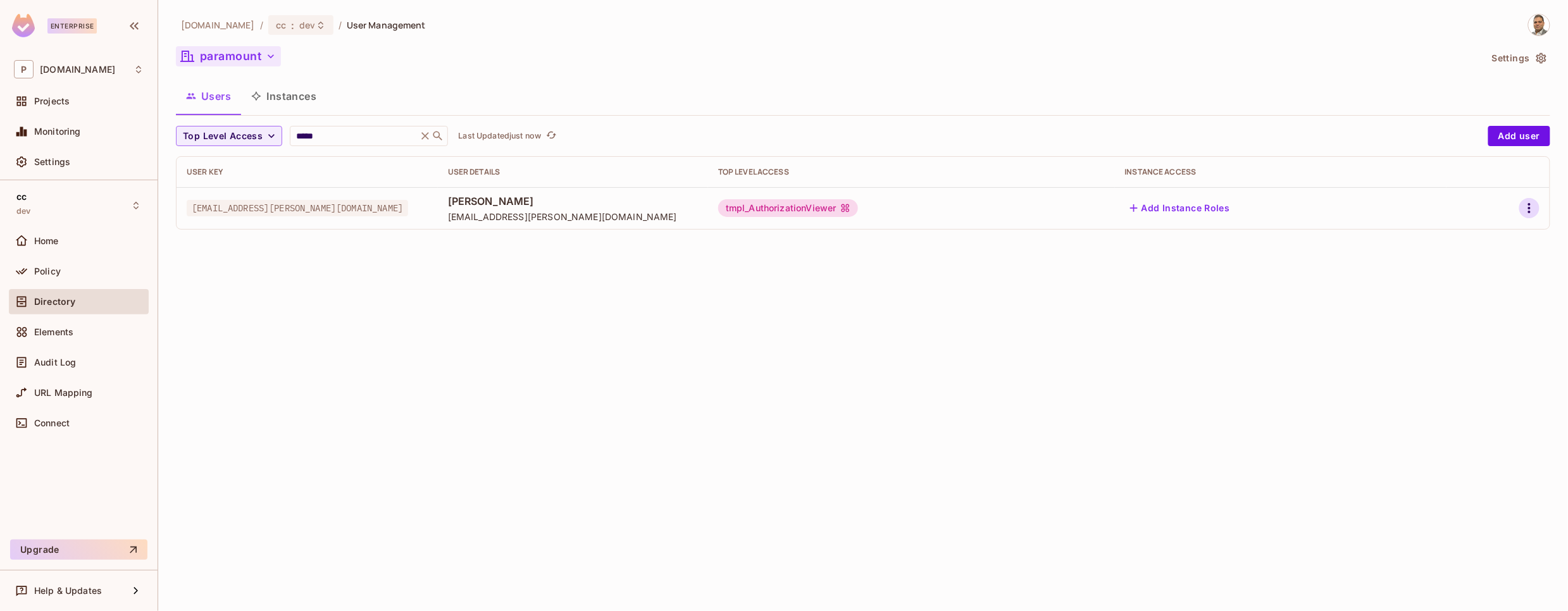
click at [1529, 206] on icon "button" at bounding box center [1529, 208] width 15 height 15
click at [1485, 271] on div "Edit Attributes" at bounding box center [1485, 266] width 62 height 12
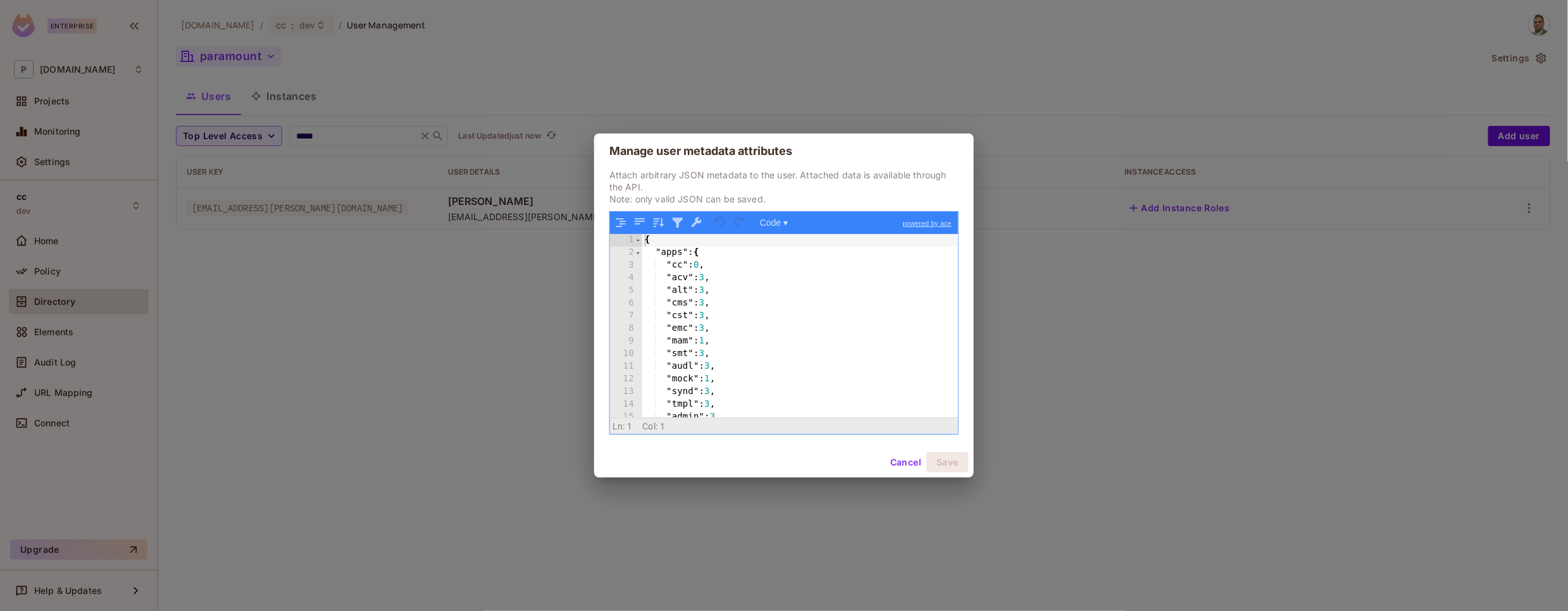
click at [906, 464] on button "Cancel" at bounding box center [906, 462] width 41 height 20
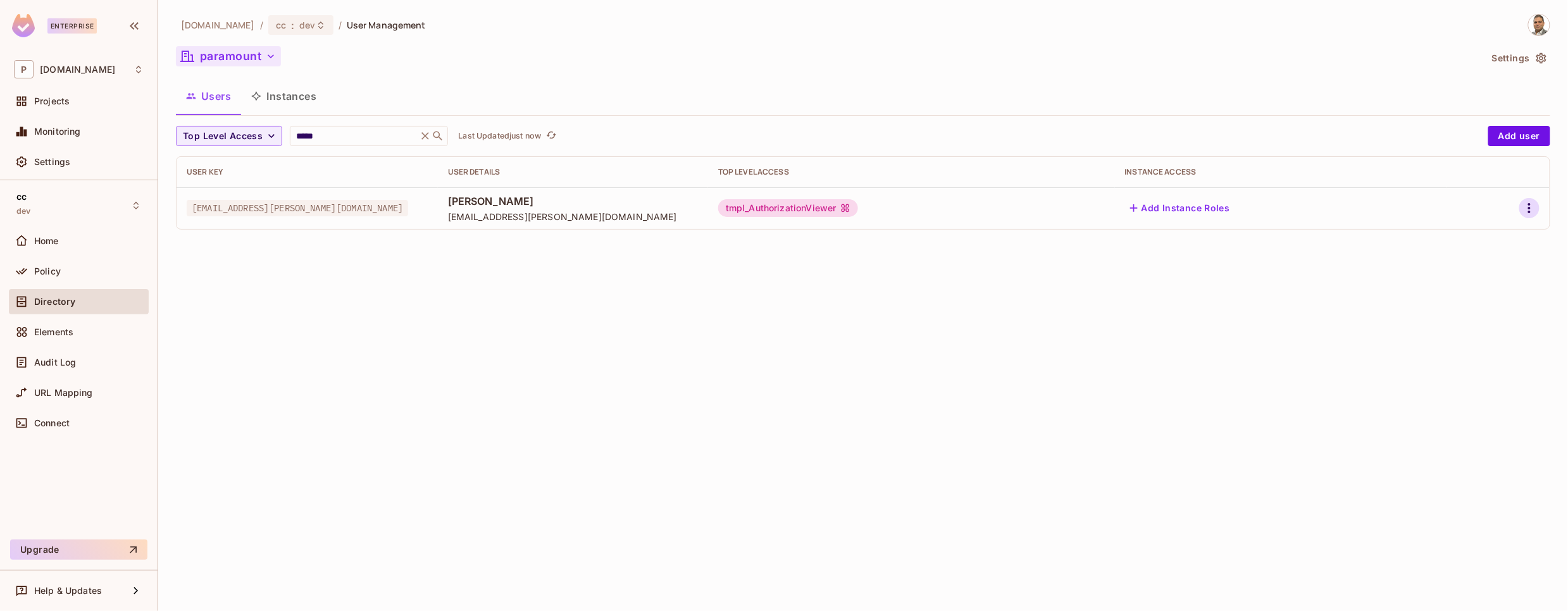
click at [1534, 210] on icon "button" at bounding box center [1529, 208] width 15 height 15
click at [1496, 298] on div "Delete User" at bounding box center [1479, 293] width 50 height 12
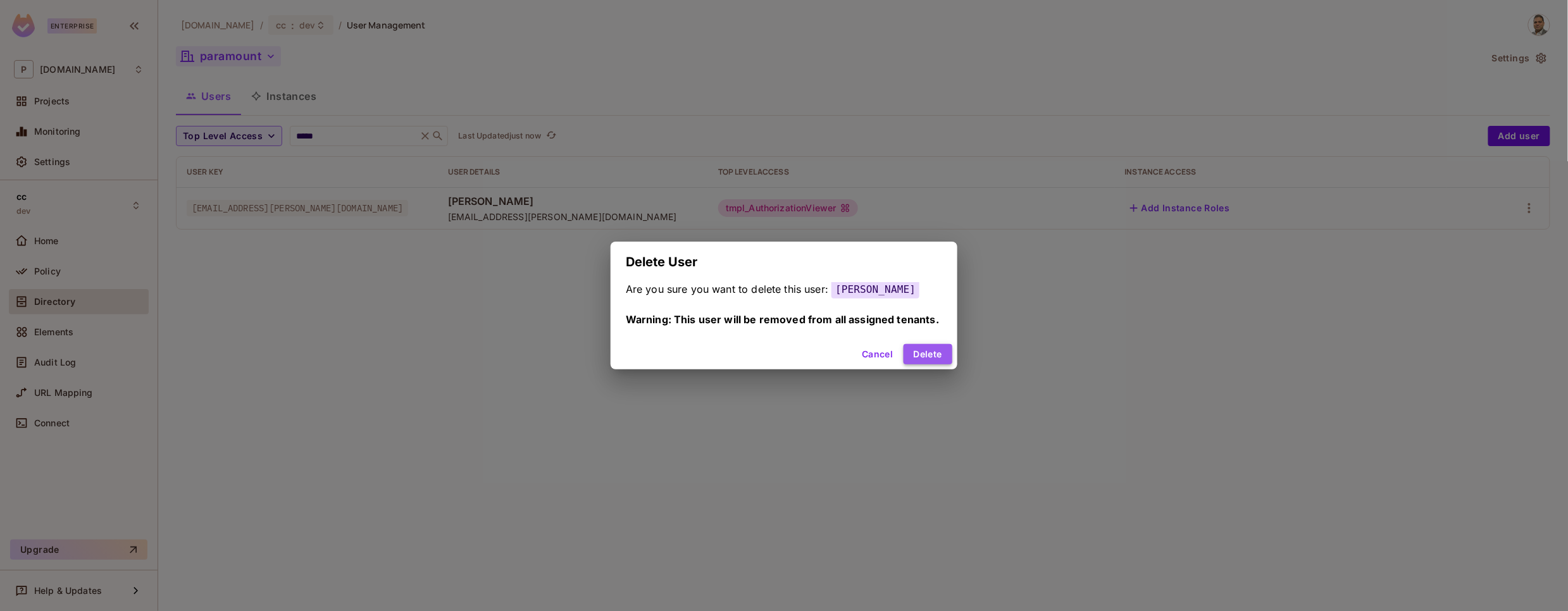
click at [929, 355] on button "Delete" at bounding box center [928, 354] width 49 height 20
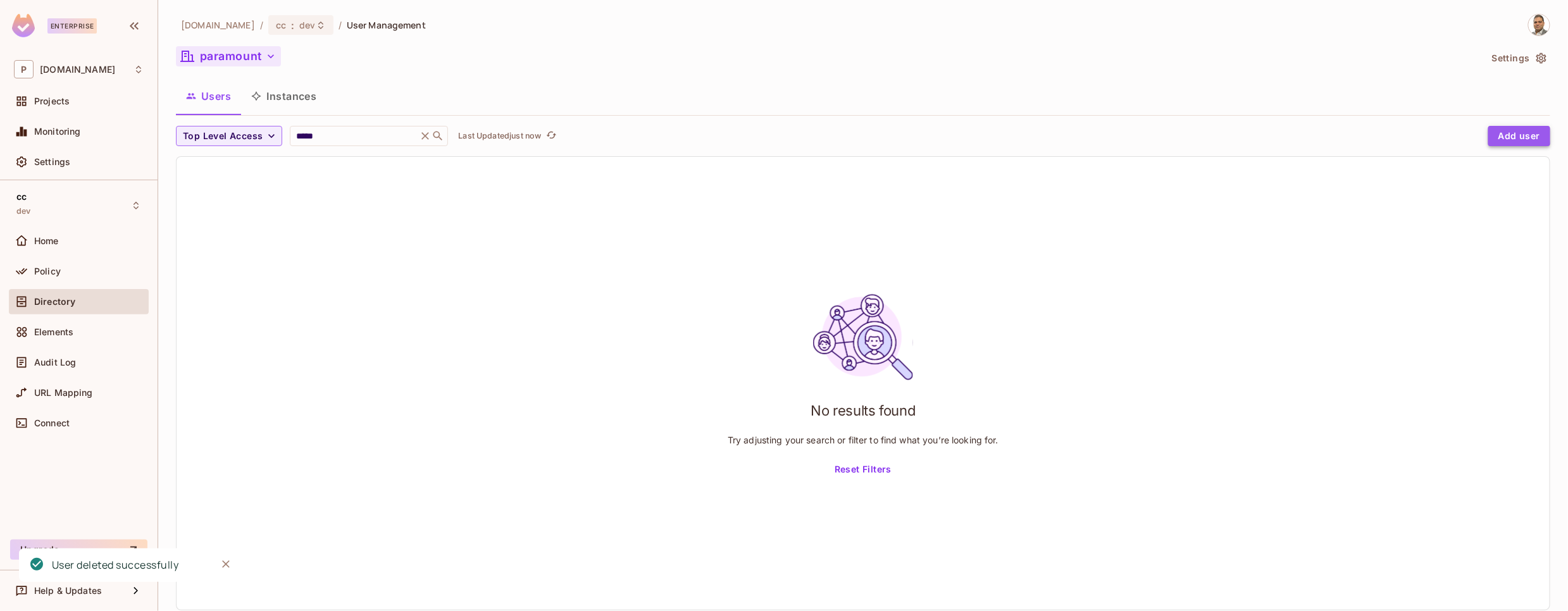
click at [1513, 136] on button "Add user" at bounding box center [1520, 135] width 62 height 20
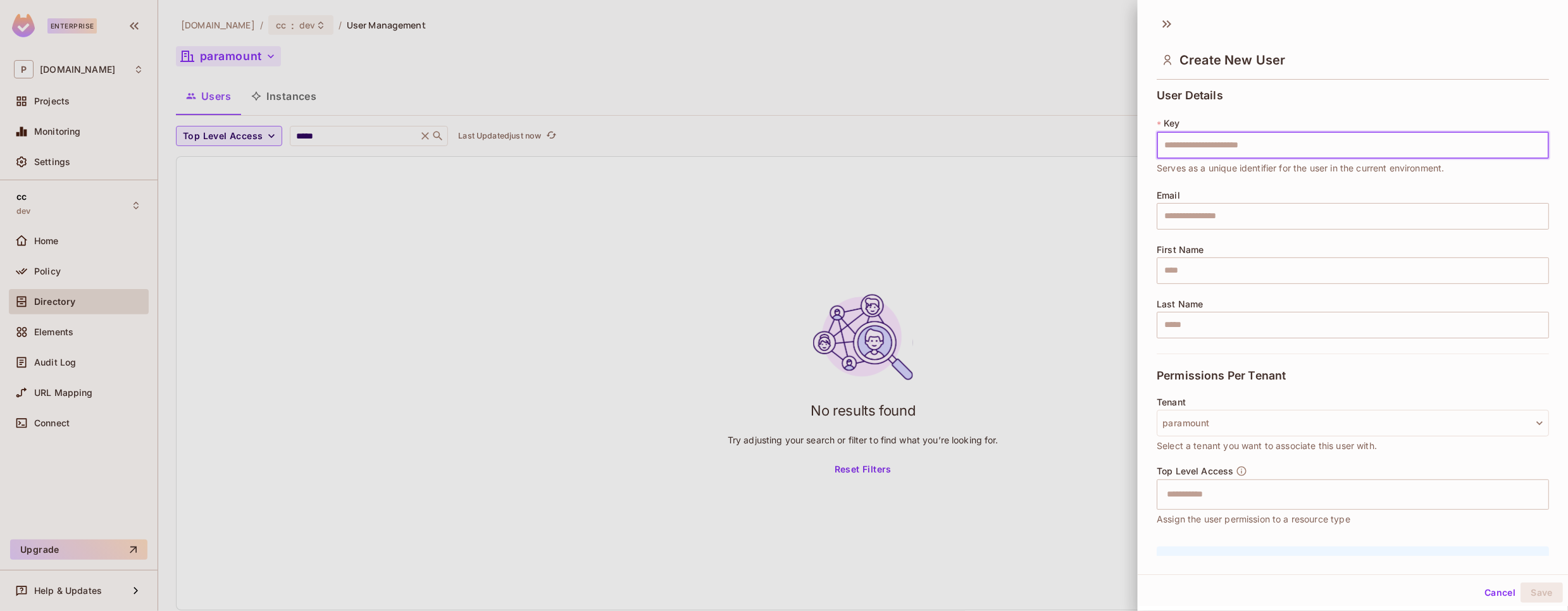
click at [1342, 153] on input "text" at bounding box center [1353, 146] width 392 height 26
type input "**********"
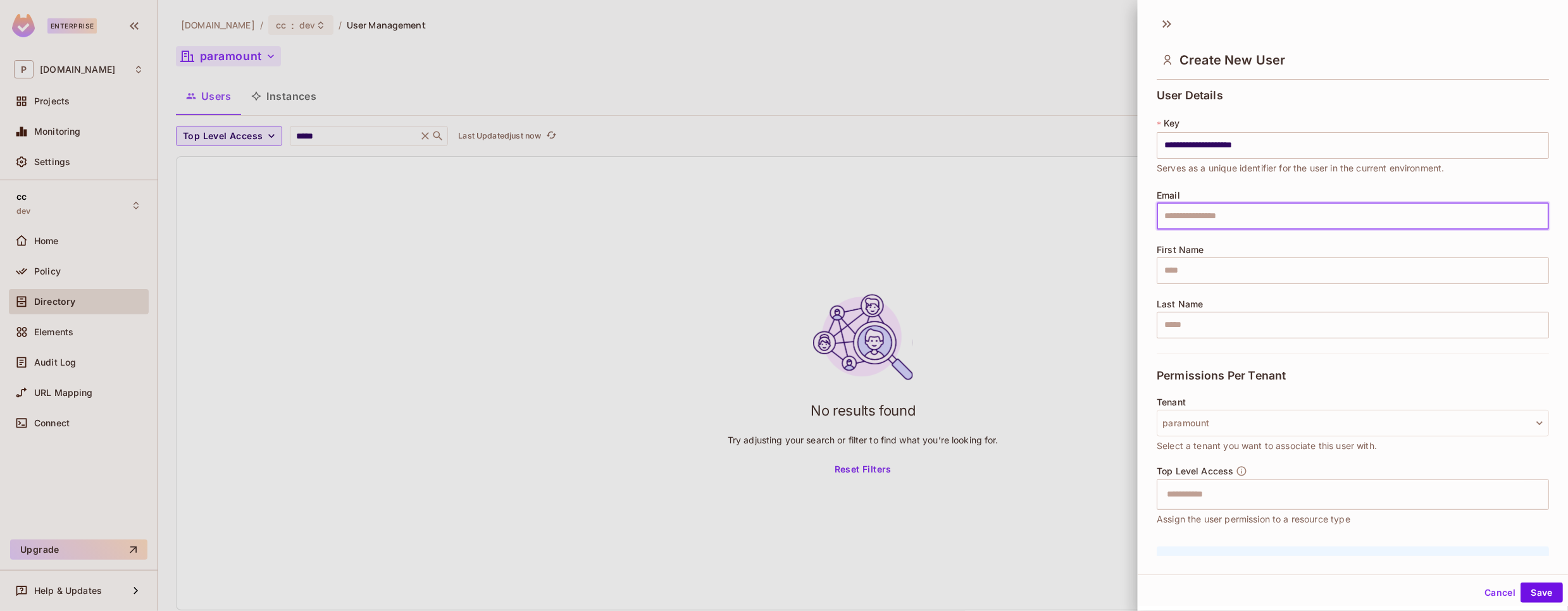
click at [1341, 214] on input "text" at bounding box center [1353, 216] width 392 height 26
type input "**********"
type input "*****"
click at [1312, 216] on input "**********" at bounding box center [1353, 216] width 392 height 26
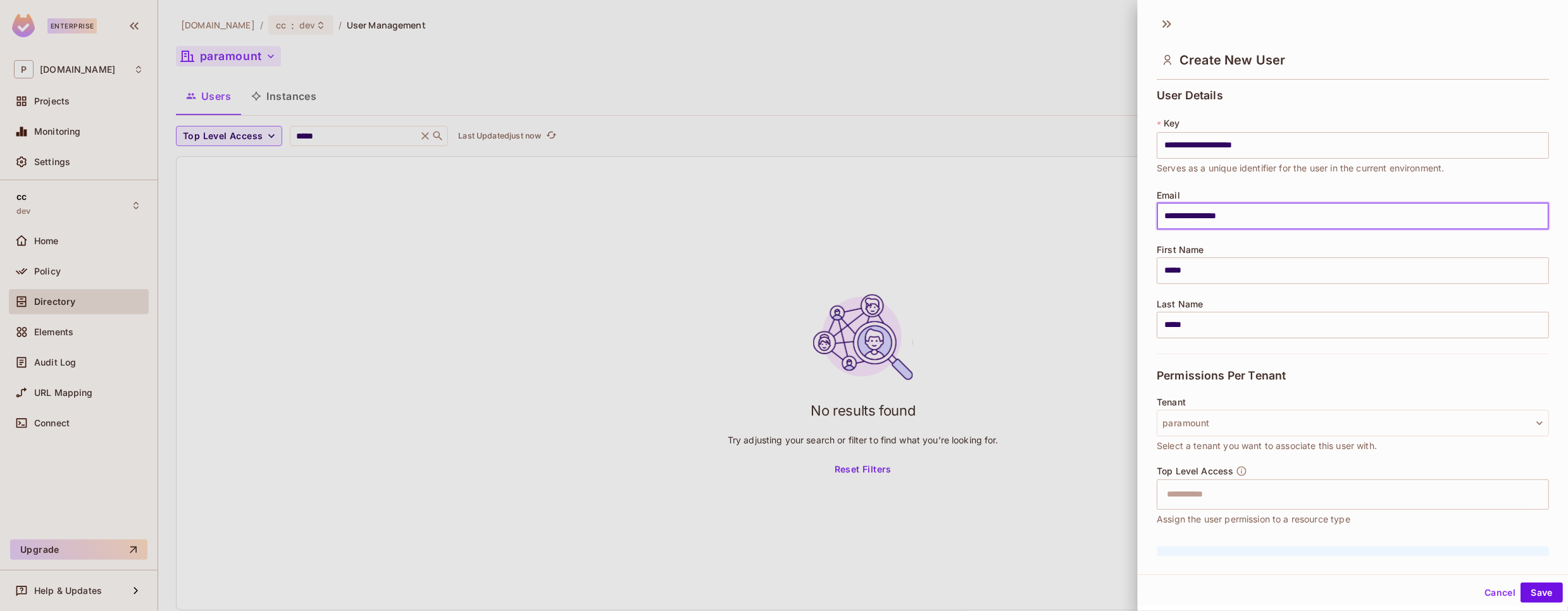
click at [1312, 216] on input "**********" at bounding box center [1353, 216] width 392 height 26
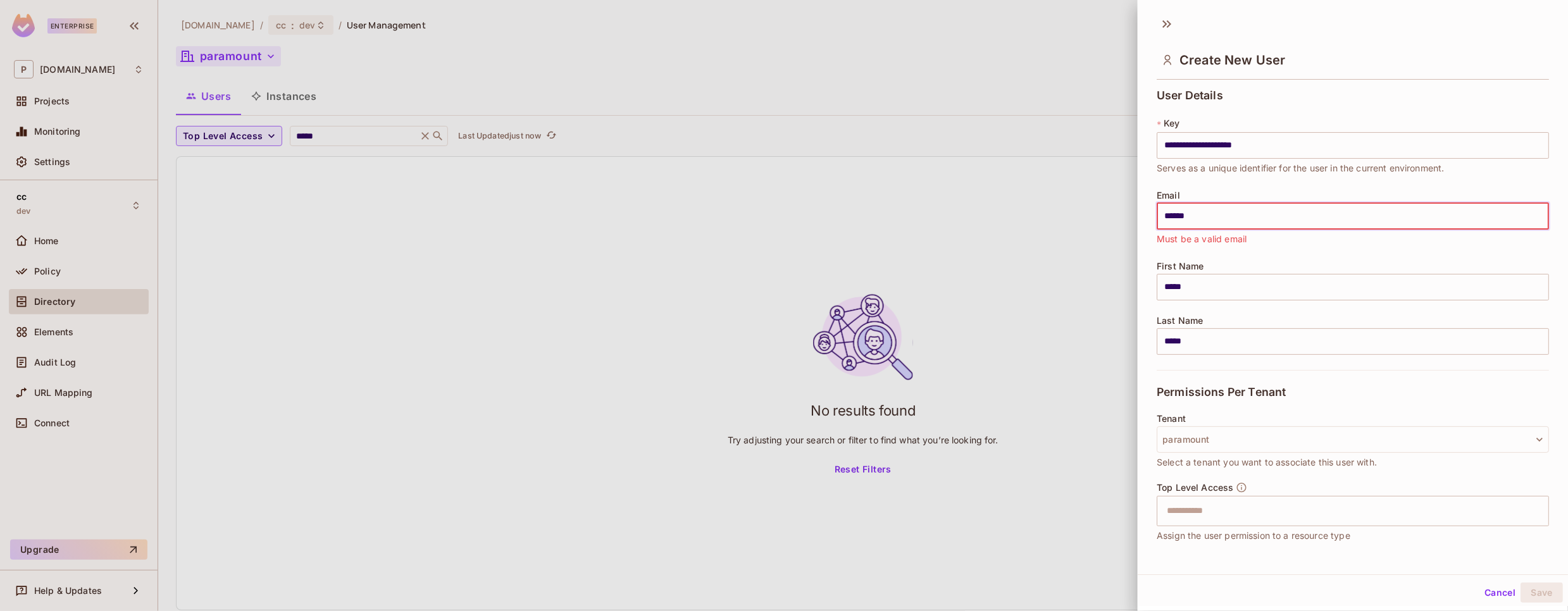
type input "**********"
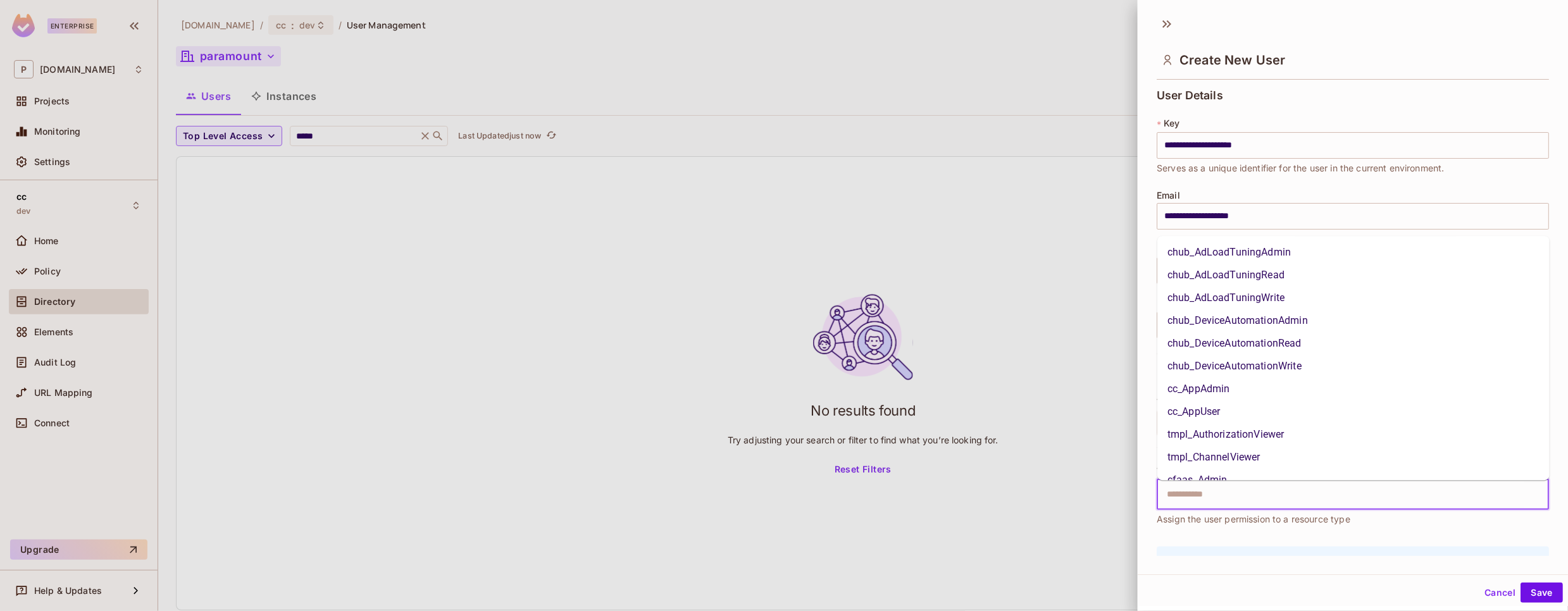
click at [1242, 506] on input "text" at bounding box center [1342, 494] width 365 height 25
click at [1212, 434] on li "tmpl_AuthorizationViewer" at bounding box center [1354, 435] width 392 height 23
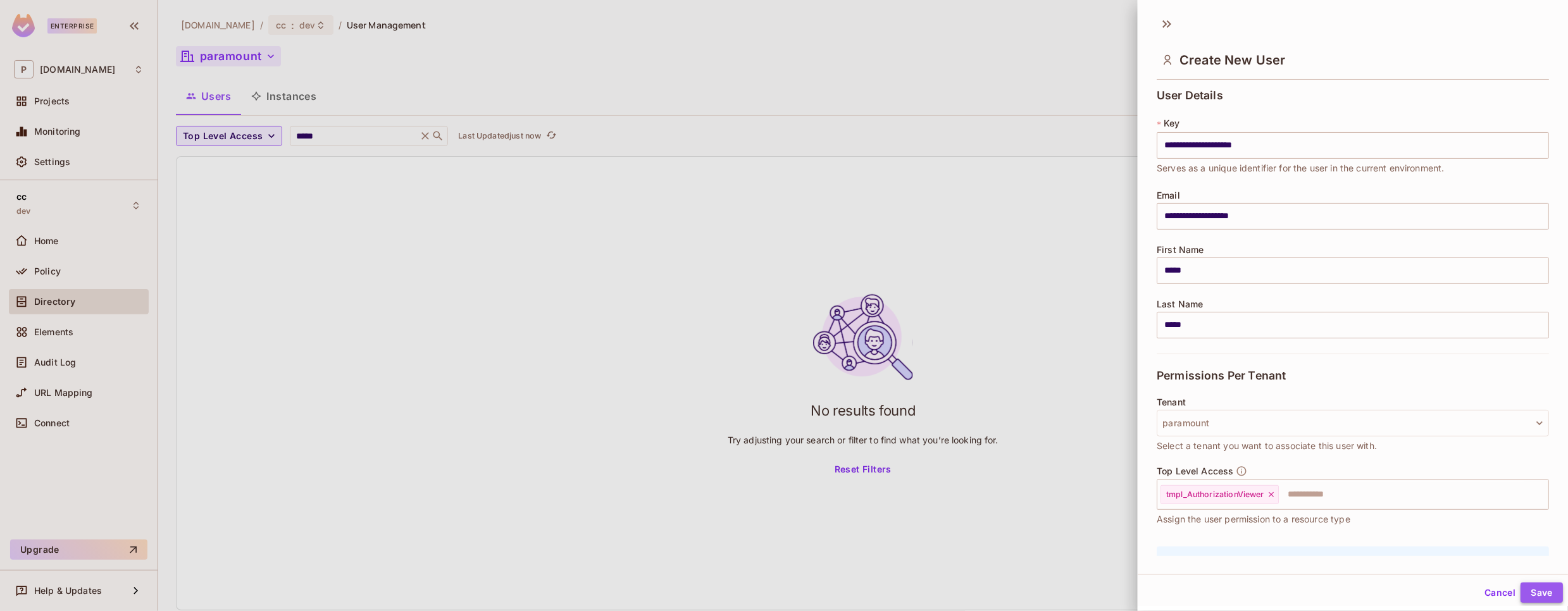
click at [1544, 600] on button "Save" at bounding box center [1542, 593] width 42 height 20
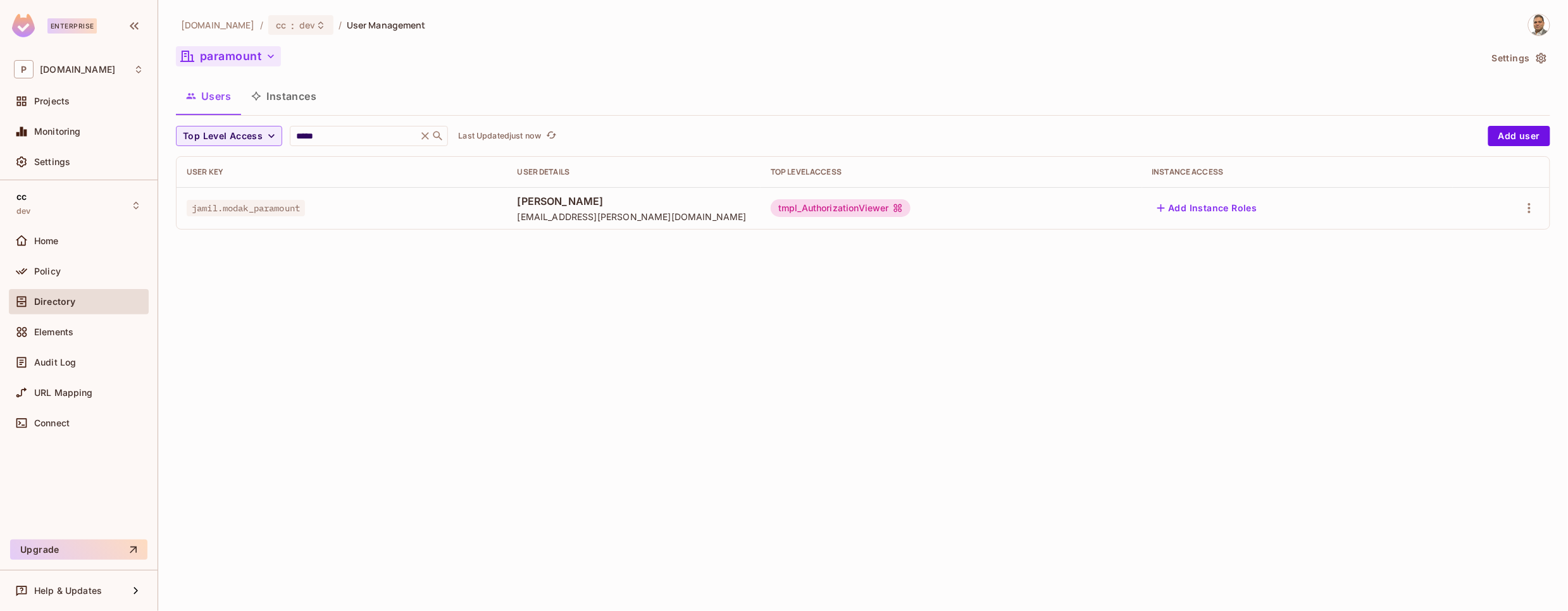
click at [274, 58] on icon "button" at bounding box center [270, 56] width 12 height 12
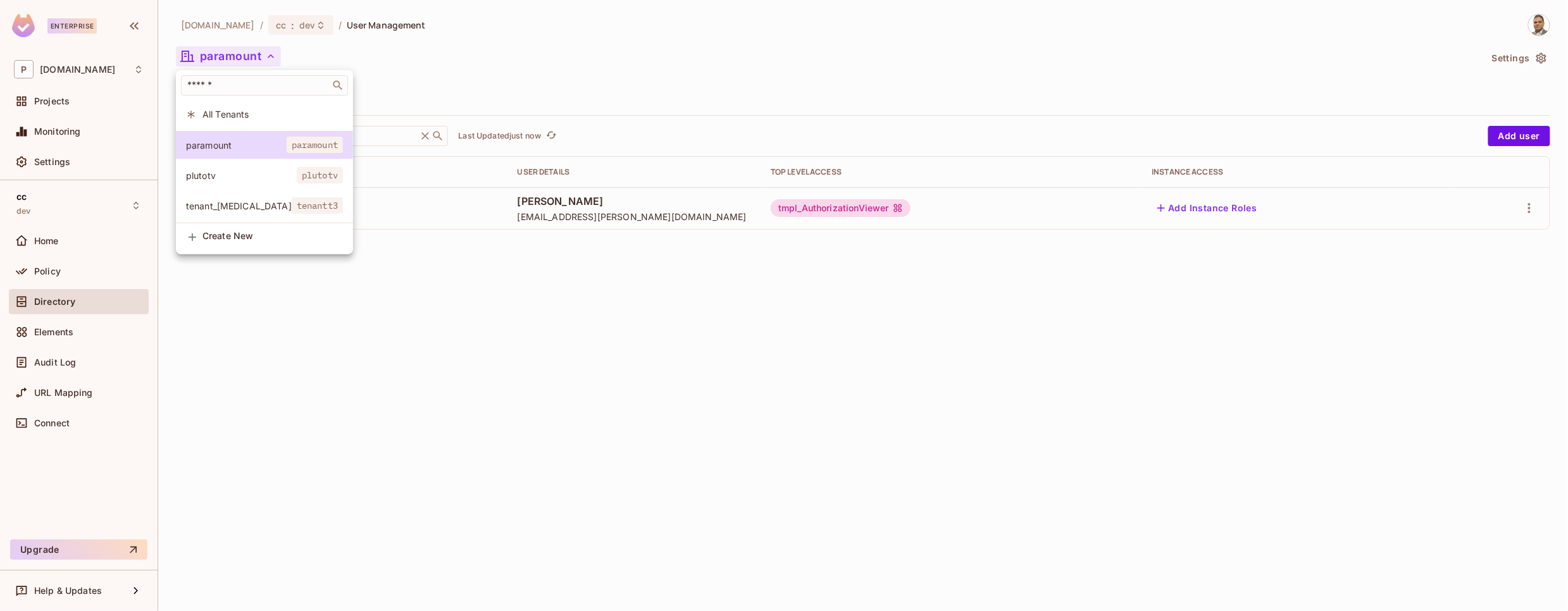
click at [248, 205] on span "tenant_[MEDICAL_DATA]" at bounding box center [239, 206] width 105 height 12
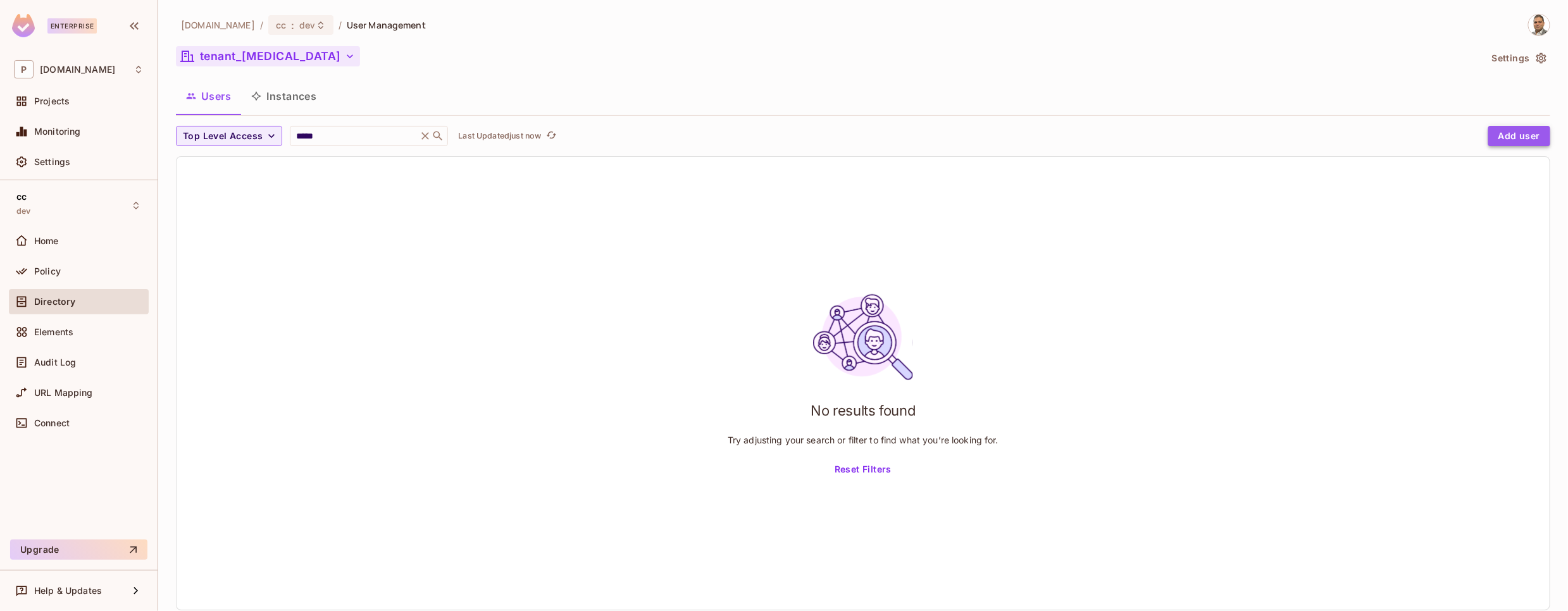
click at [1517, 133] on button "Add user" at bounding box center [1520, 135] width 62 height 20
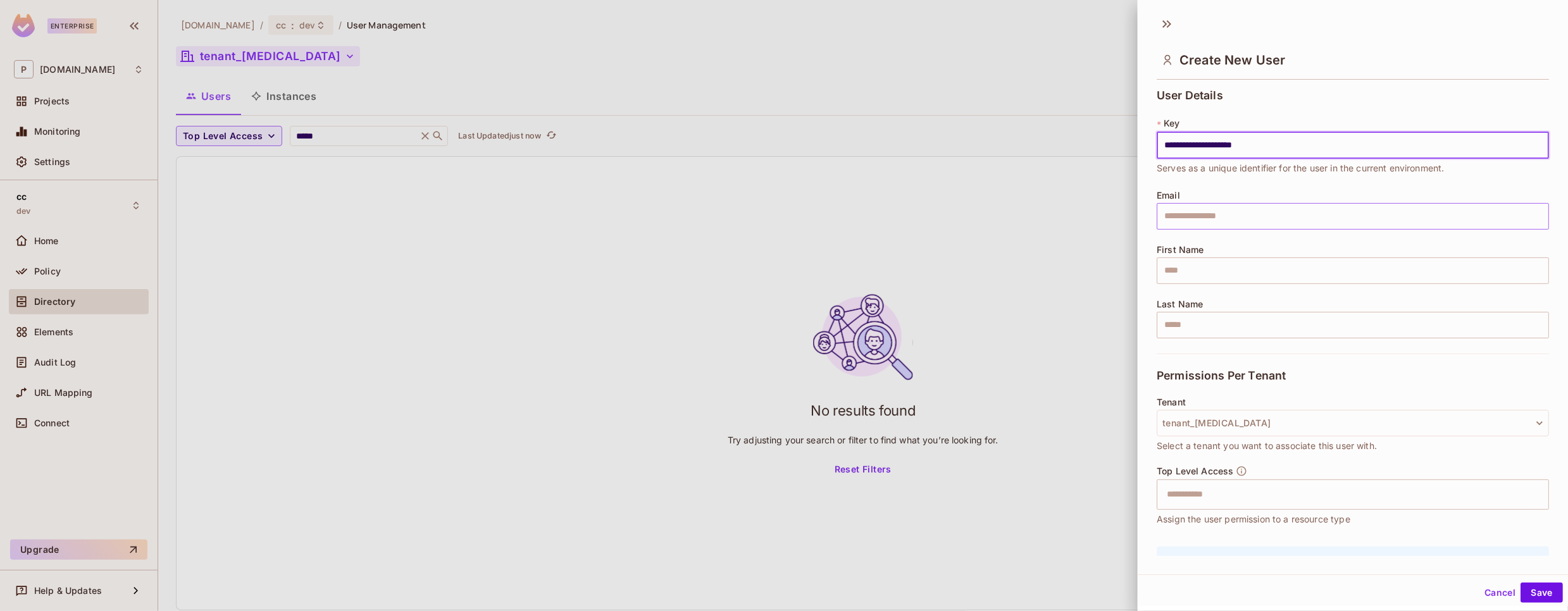
type input "**********"
click at [1277, 214] on input "text" at bounding box center [1353, 216] width 392 height 26
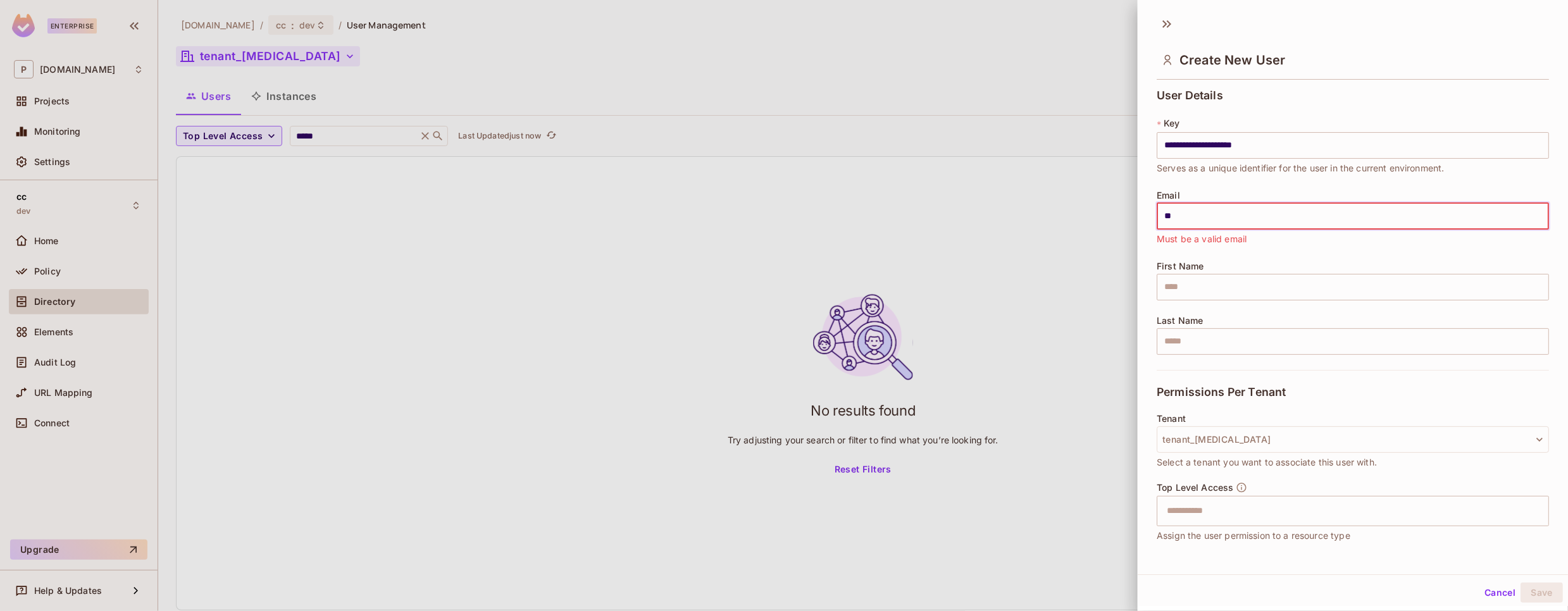
type input "**********"
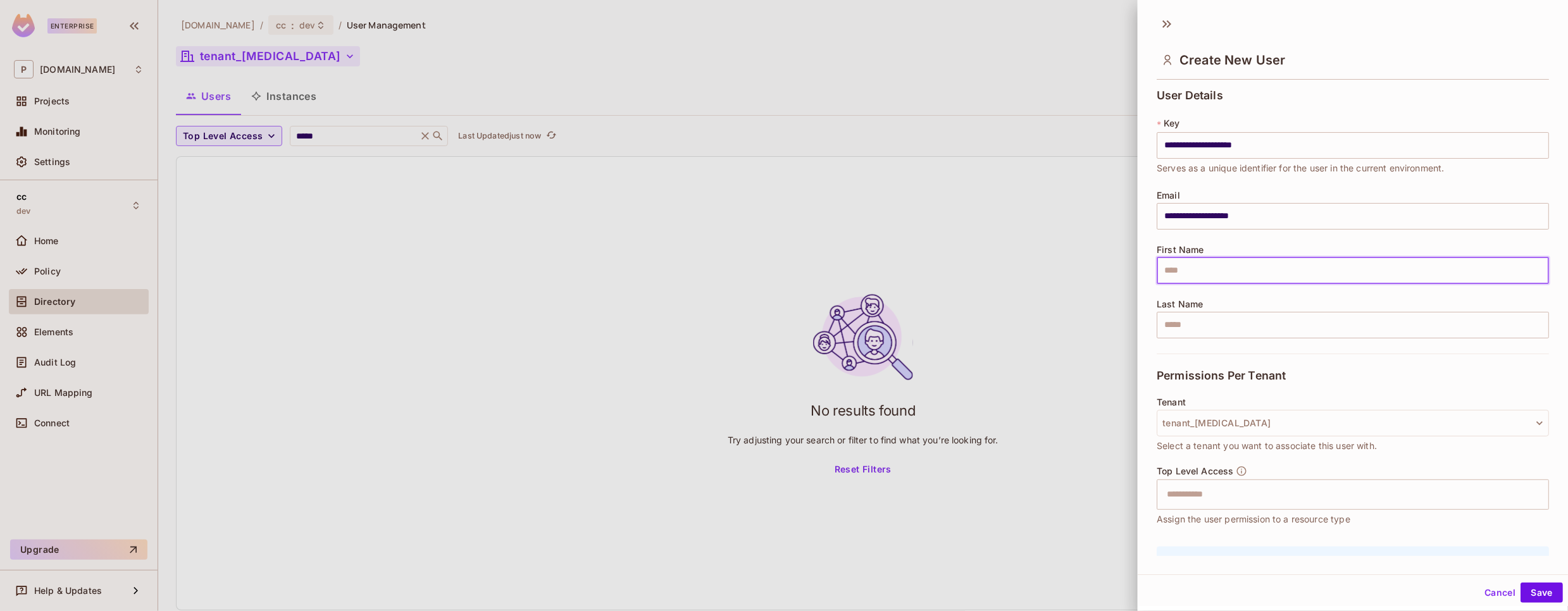
click at [1286, 263] on input "text" at bounding box center [1353, 270] width 392 height 26
type input "*****"
click at [1284, 491] on input "text" at bounding box center [1342, 494] width 365 height 25
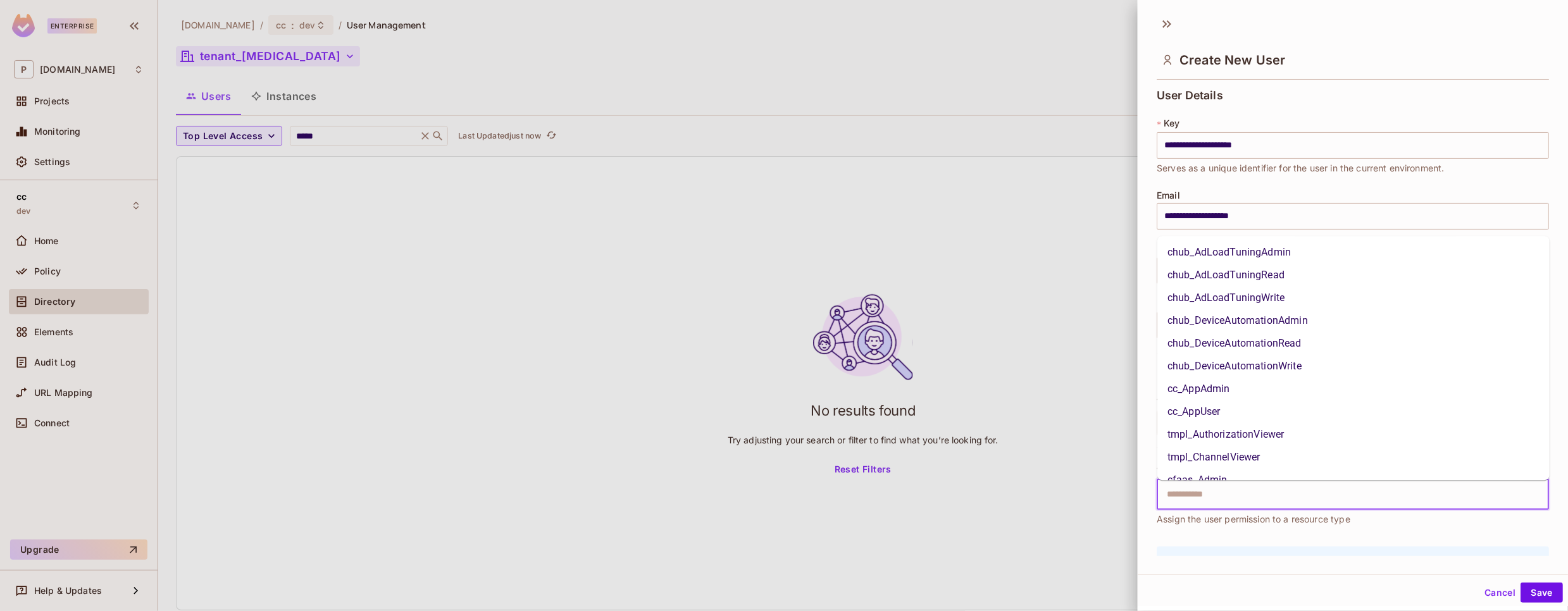
click at [1246, 461] on li "tmpl_ChannelViewer" at bounding box center [1354, 457] width 392 height 23
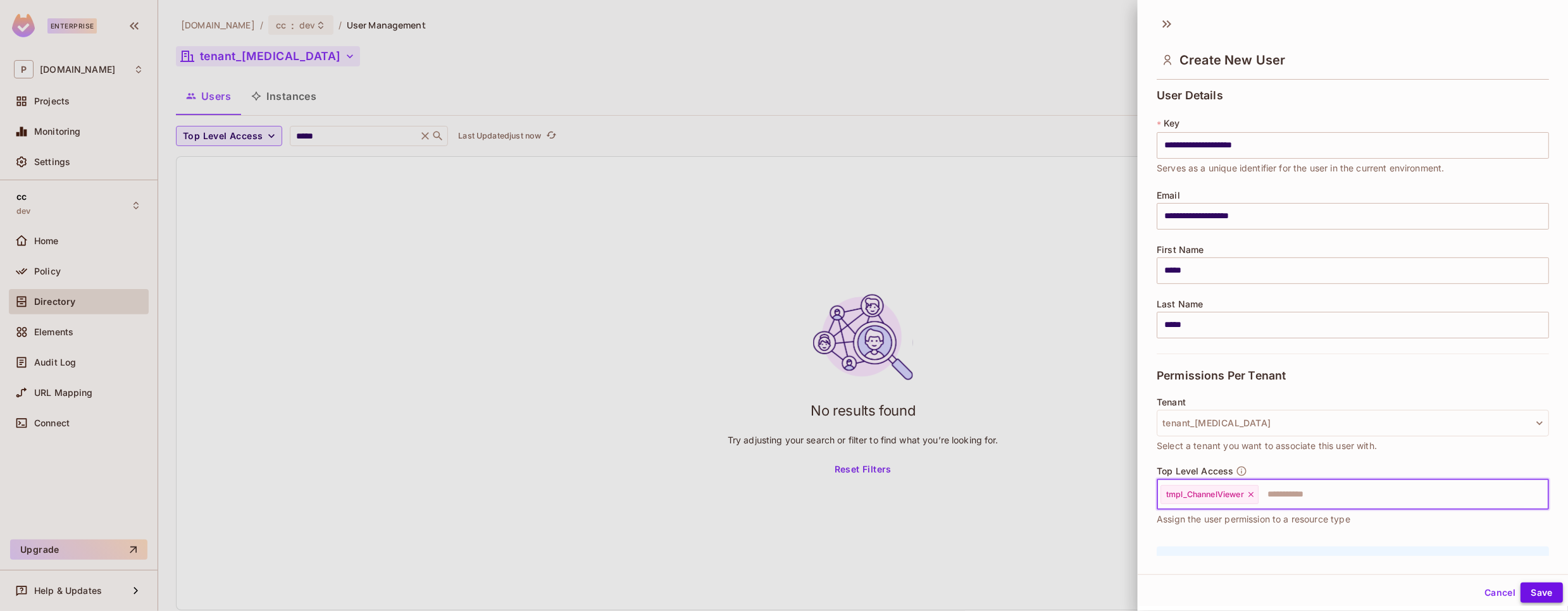
click at [1539, 597] on button "Save" at bounding box center [1542, 593] width 42 height 20
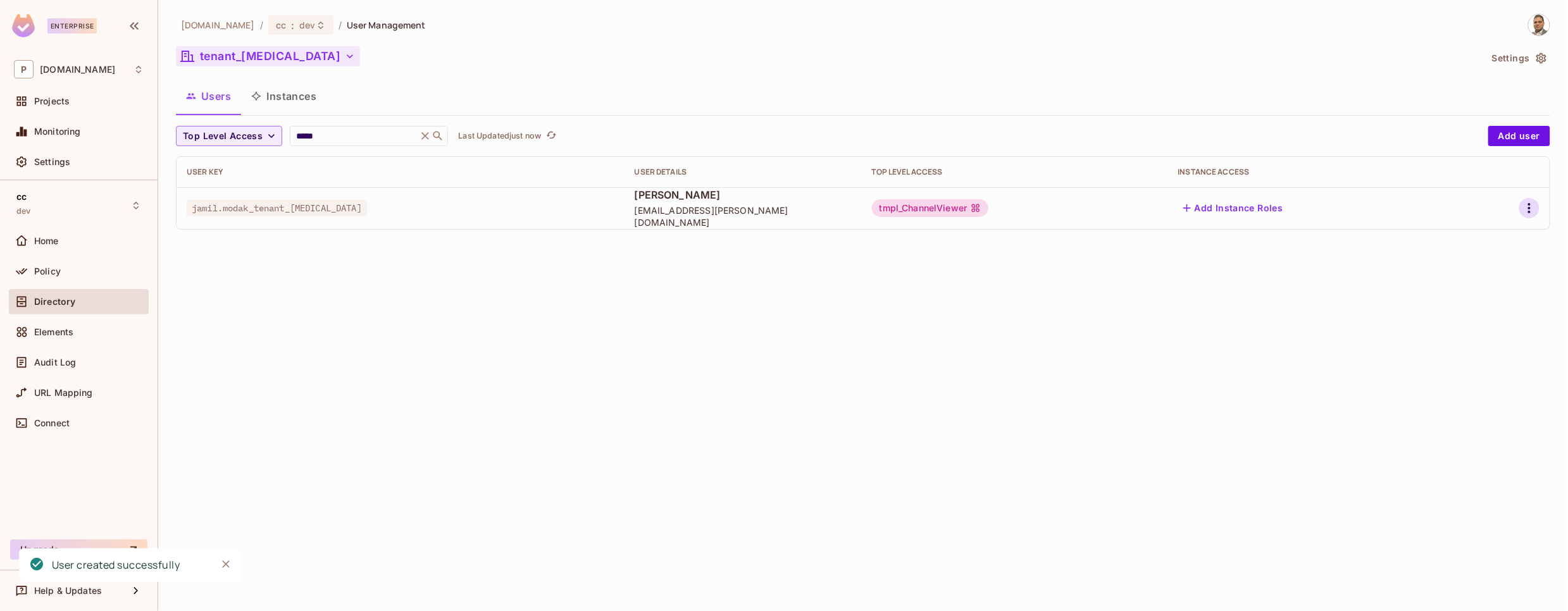
click at [1528, 212] on icon "button" at bounding box center [1529, 208] width 15 height 15
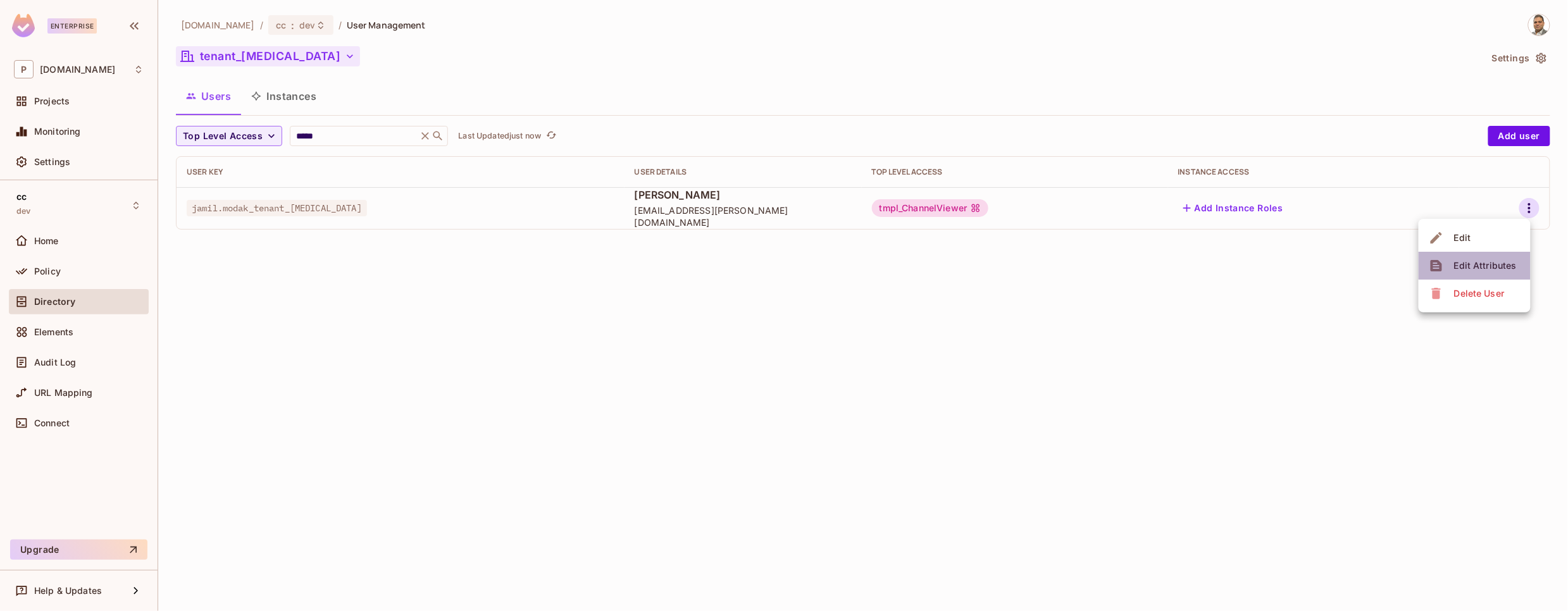
click at [1487, 266] on div "Edit Attributes" at bounding box center [1485, 266] width 62 height 12
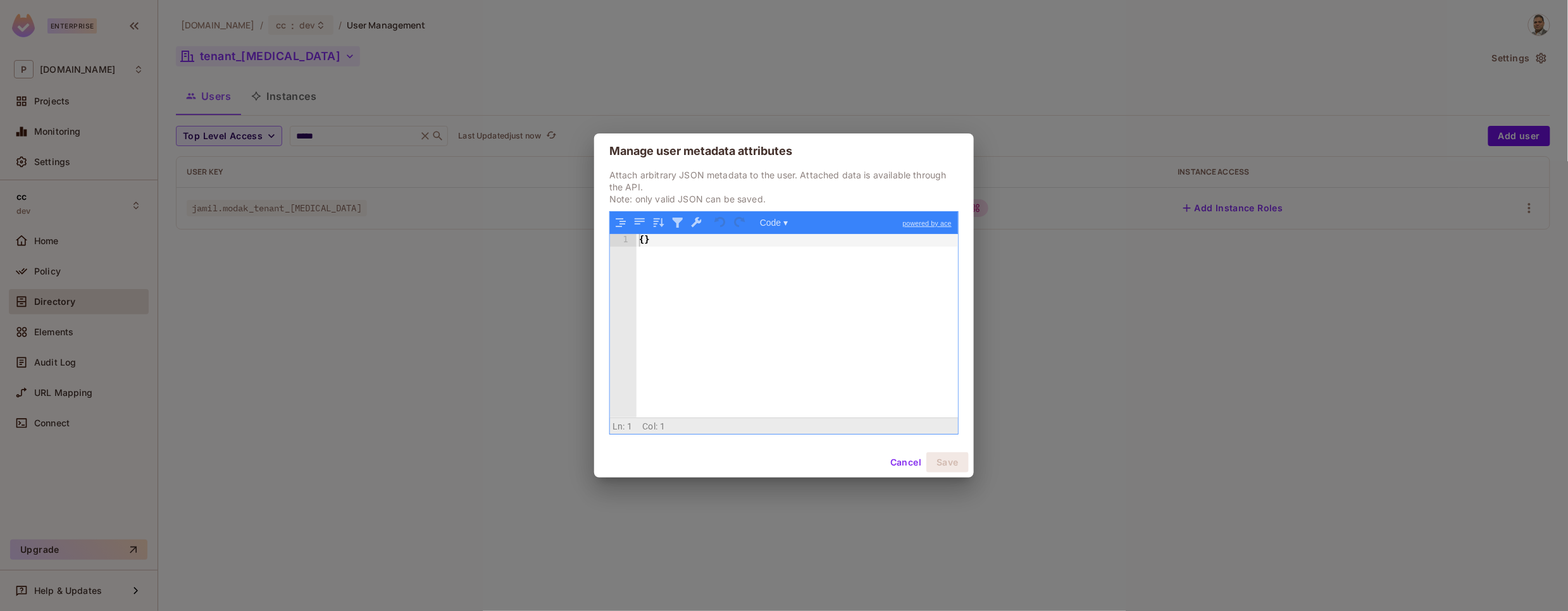
click at [700, 246] on div "{ }" at bounding box center [797, 339] width 321 height 209
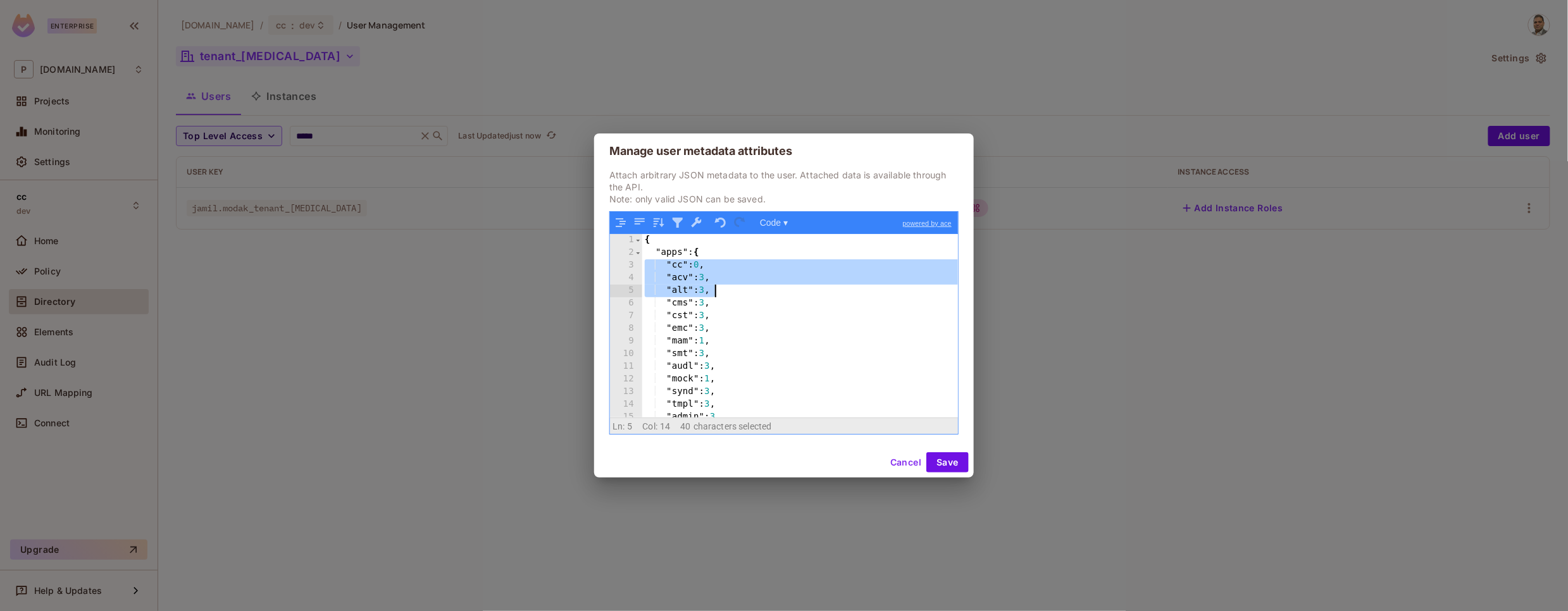
drag, startPoint x: 644, startPoint y: 267, endPoint x: 723, endPoint y: 293, distance: 83.2
click at [723, 293] on div "{ "apps" : { "cc" : 0 , "acv" : 3 , "alt" : 3 , "cms" : 3 , "cst" : 3 , "emc" :…" at bounding box center [801, 339] width 316 height 209
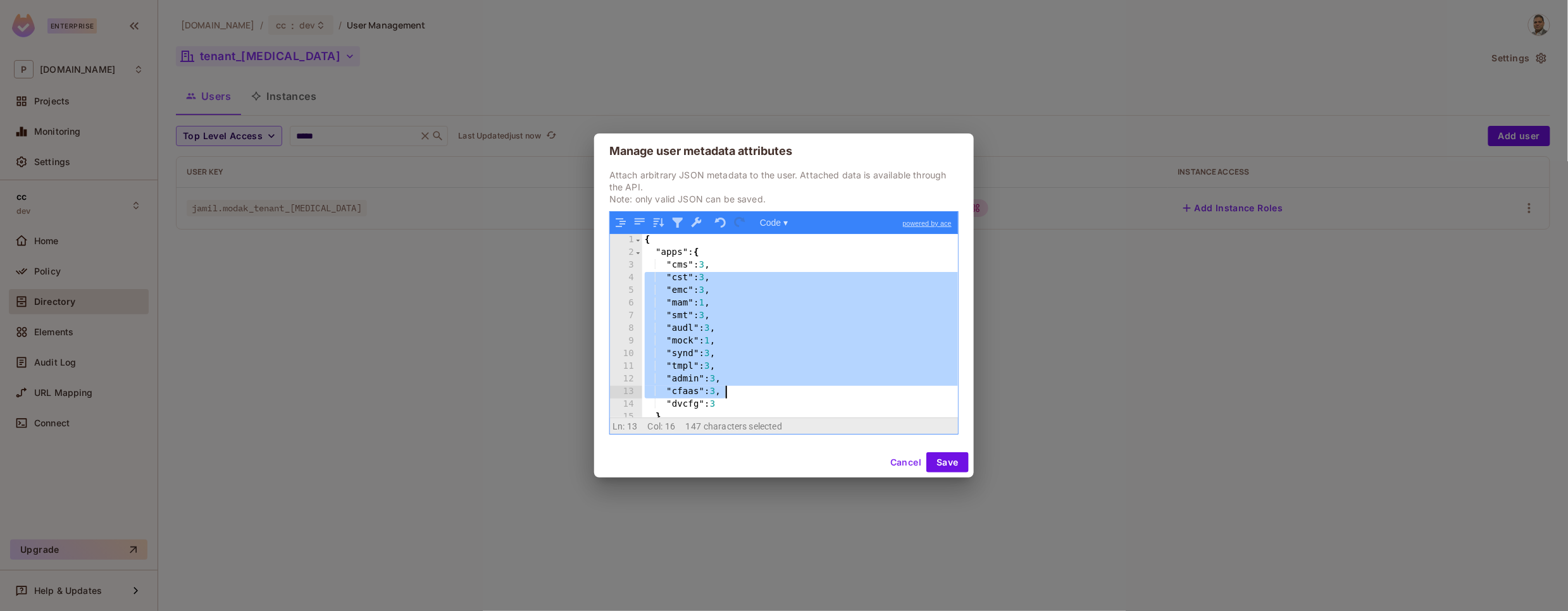
drag, startPoint x: 647, startPoint y: 277, endPoint x: 737, endPoint y: 388, distance: 142.9
click at [737, 388] on div "{ "apps" : { "cms" : 3 , "cst" : 3 , "emc" : 3 , "mam" : 1 , "smt" : 3 , "audl"…" at bounding box center [801, 339] width 316 height 209
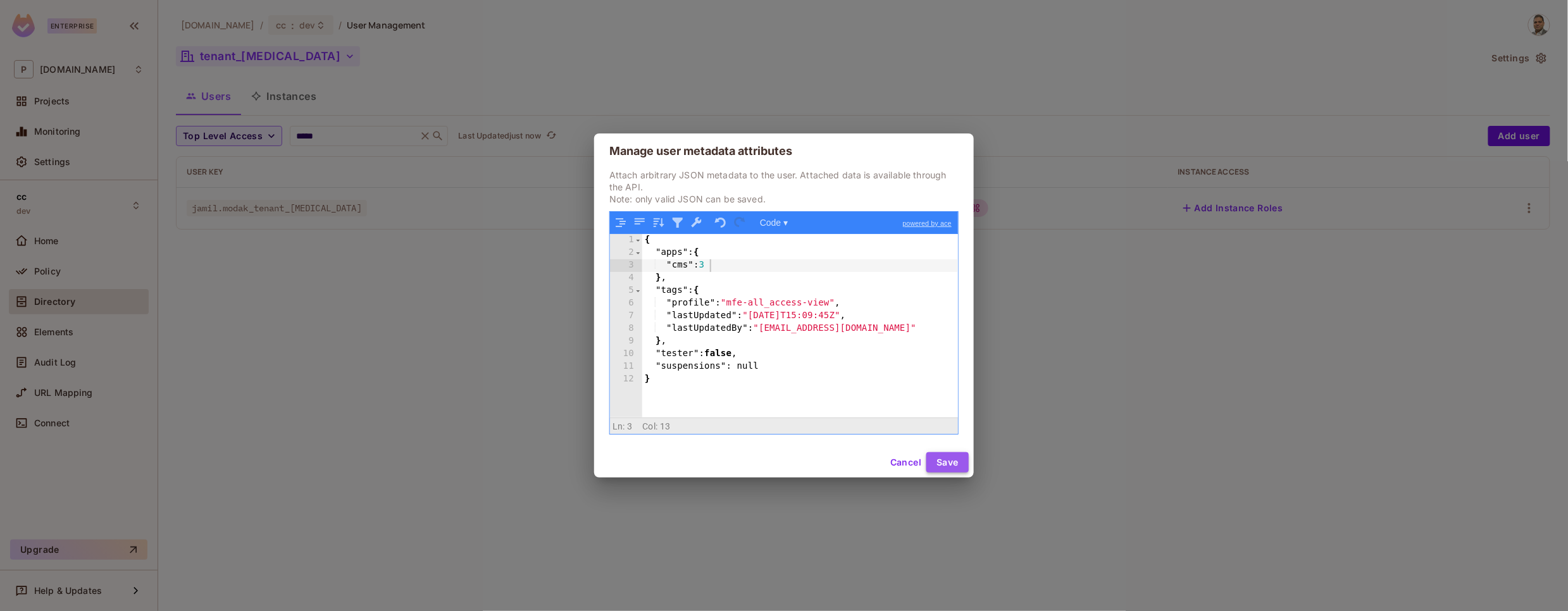
click at [940, 464] on button "Save" at bounding box center [947, 462] width 42 height 20
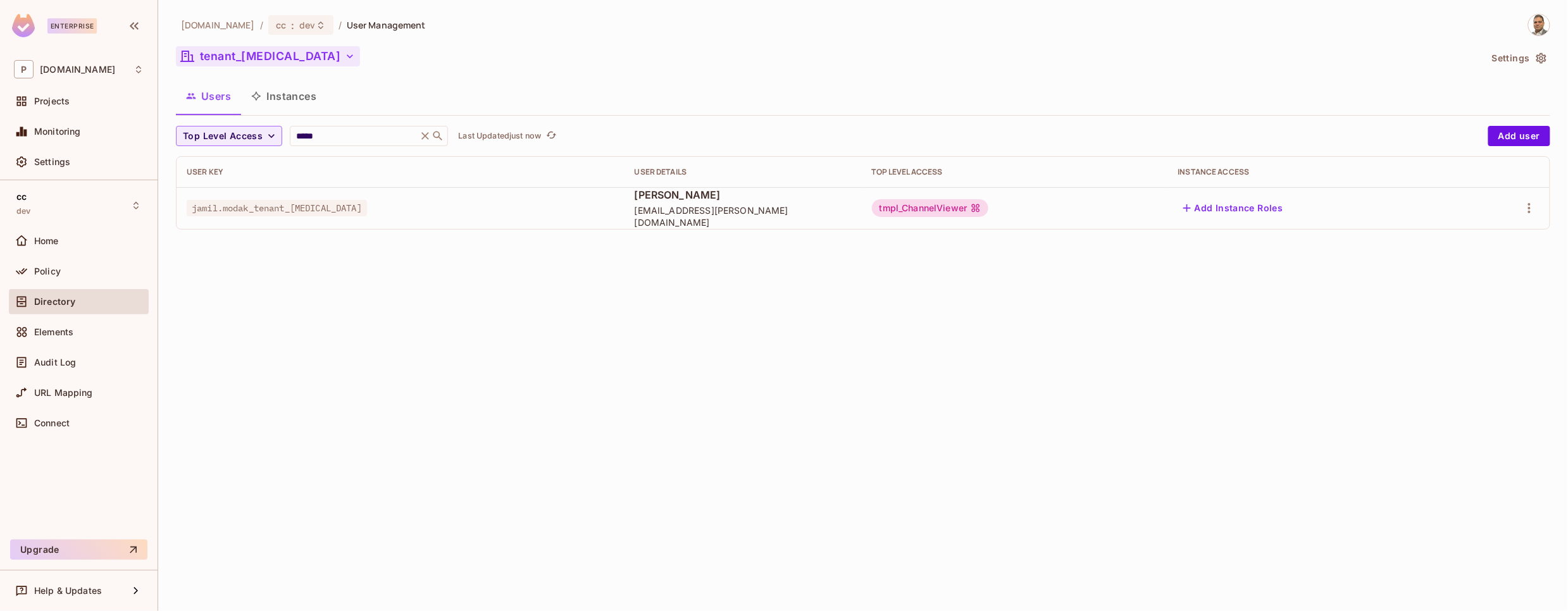
click at [237, 60] on button "tenant_[MEDICAL_DATA]" at bounding box center [268, 56] width 184 height 20
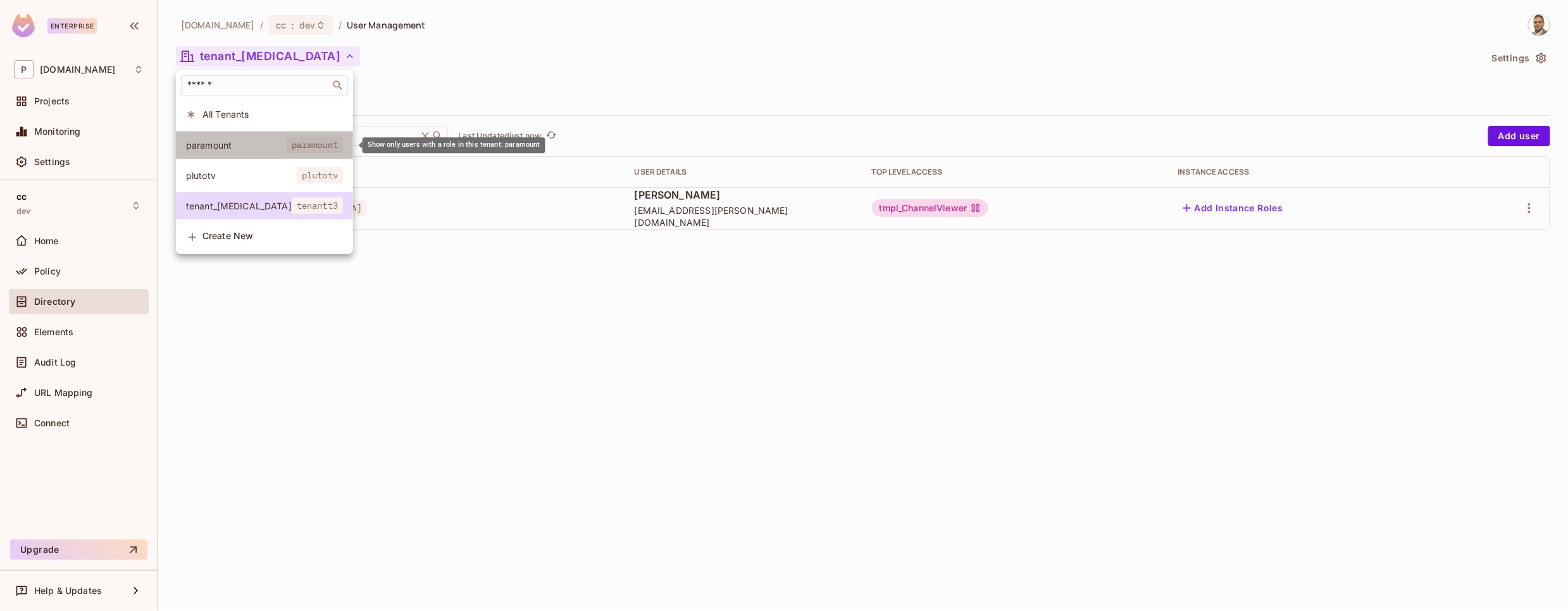
click at [240, 147] on span "paramount" at bounding box center [236, 146] width 101 height 12
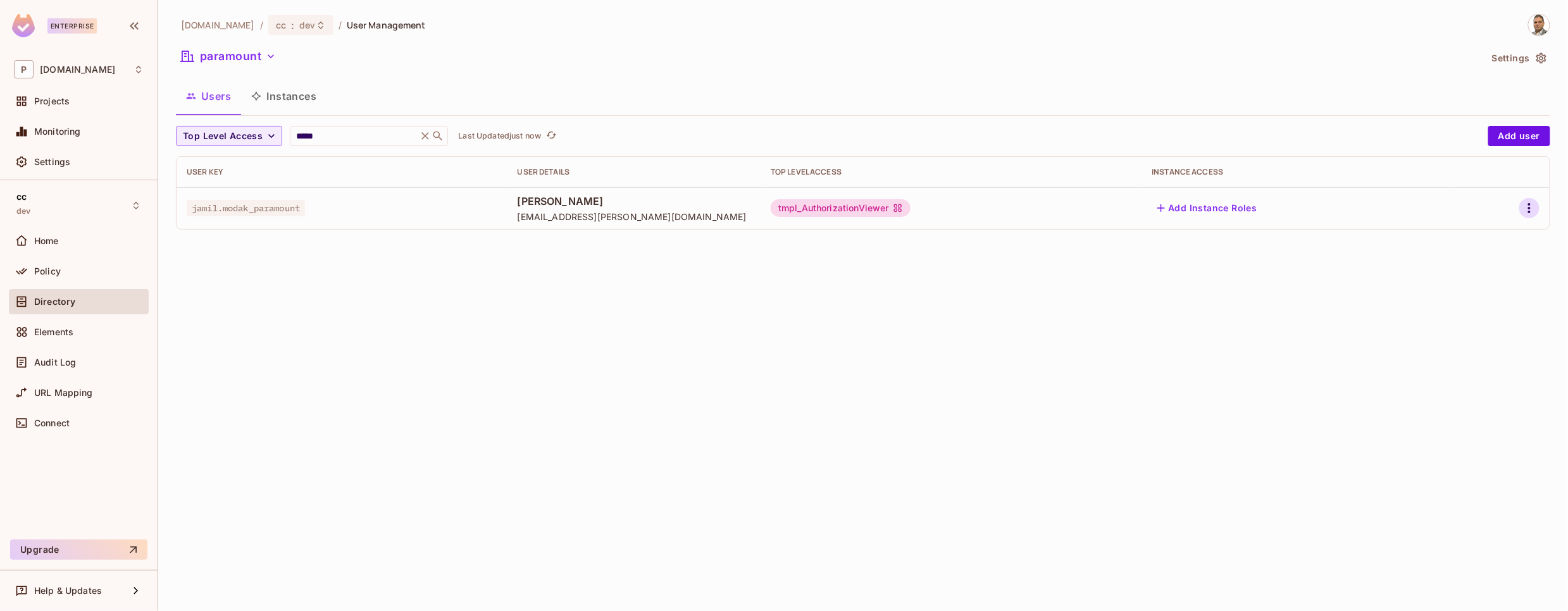
click at [1525, 212] on icon "button" at bounding box center [1529, 208] width 15 height 15
click at [1476, 269] on div "Edit Attributes" at bounding box center [1485, 266] width 62 height 12
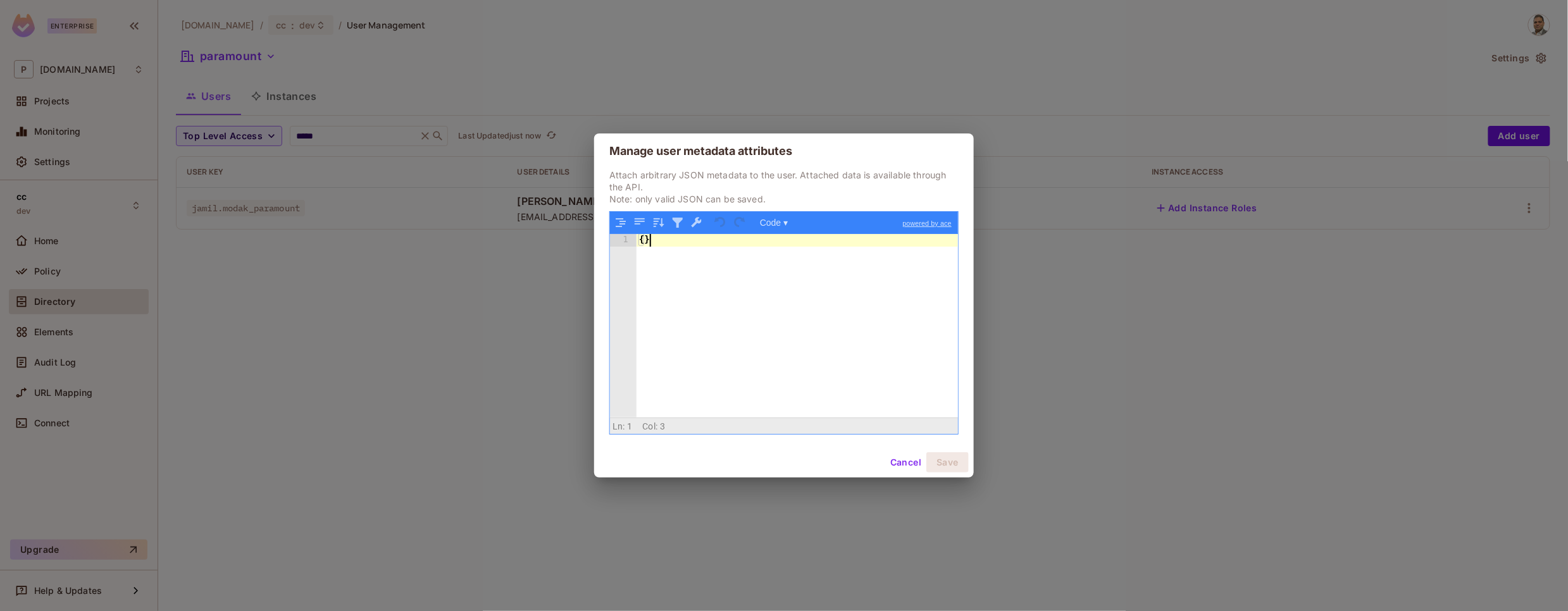
click at [668, 247] on div "{ }" at bounding box center [797, 339] width 321 height 209
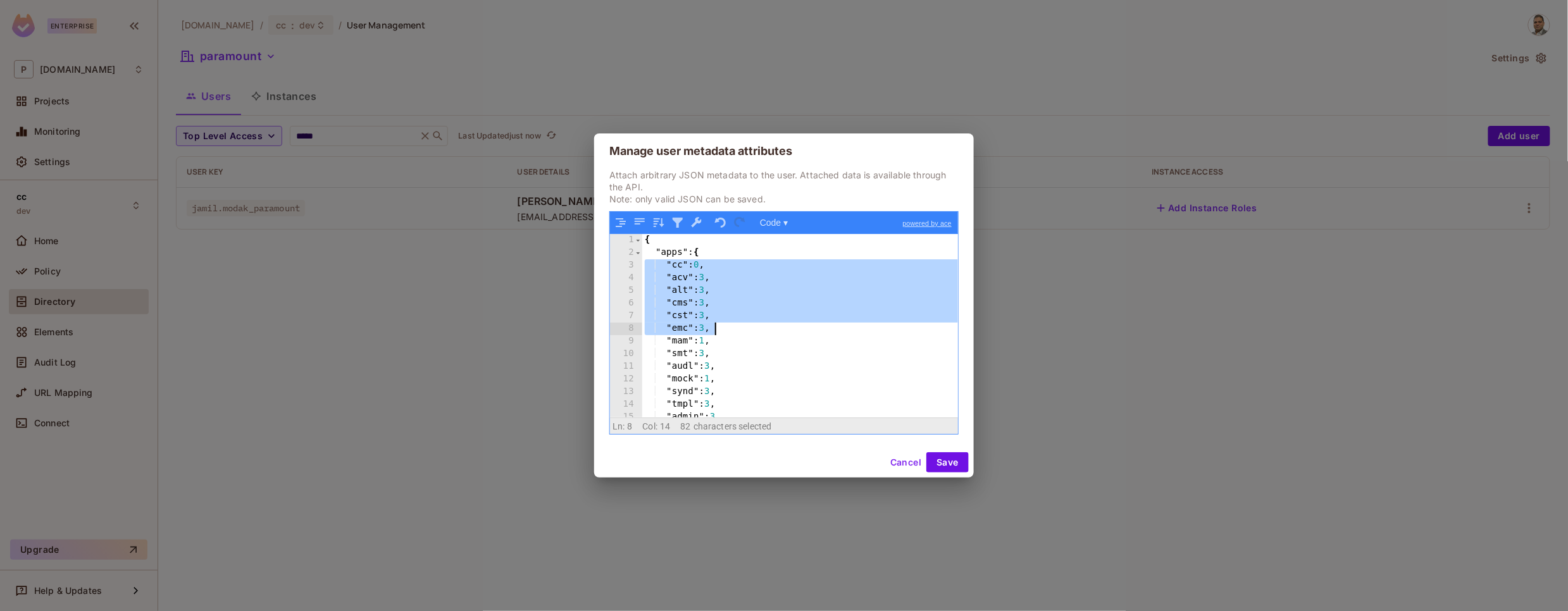
drag, startPoint x: 644, startPoint y: 269, endPoint x: 743, endPoint y: 327, distance: 114.7
click at [743, 327] on div "{ "apps" : { "cc" : 0 , "acv" : 3 , "alt" : 3 , "cms" : 3 , "cst" : 3 , "emc" :…" at bounding box center [801, 339] width 316 height 209
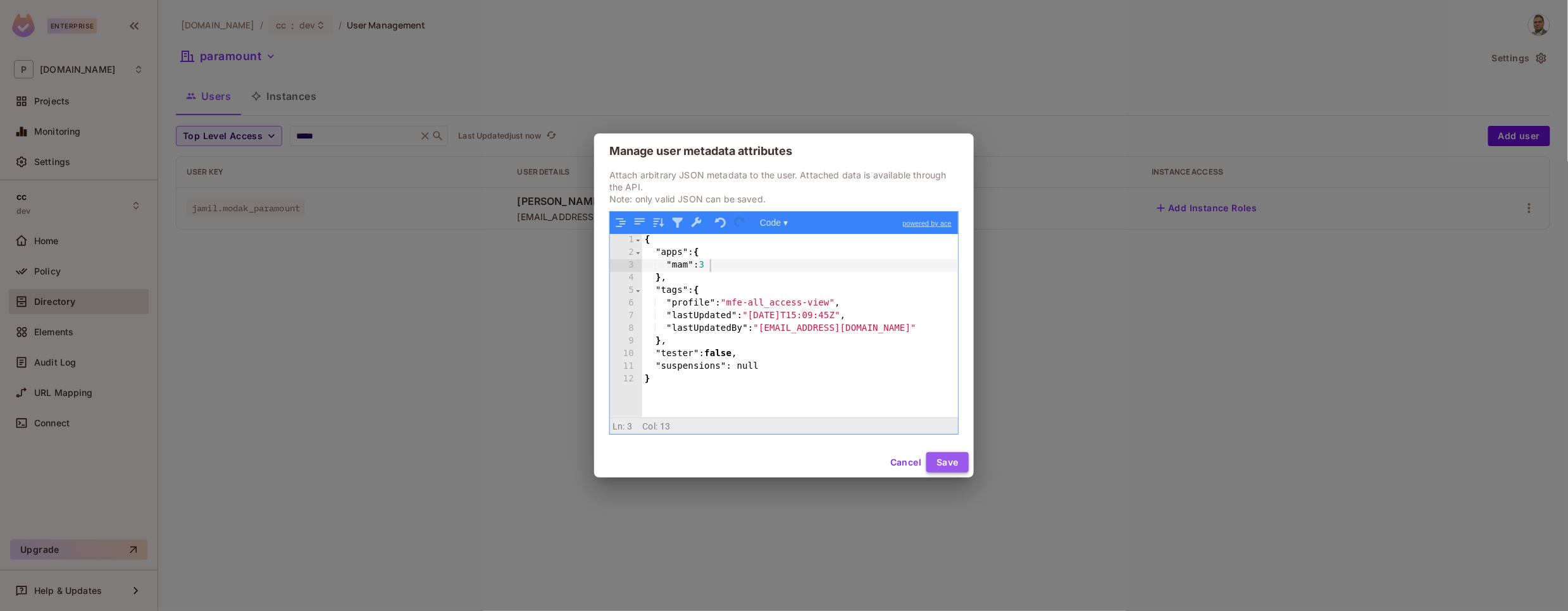
click at [942, 459] on button "Save" at bounding box center [947, 462] width 42 height 20
